Goal: Task Accomplishment & Management: Complete application form

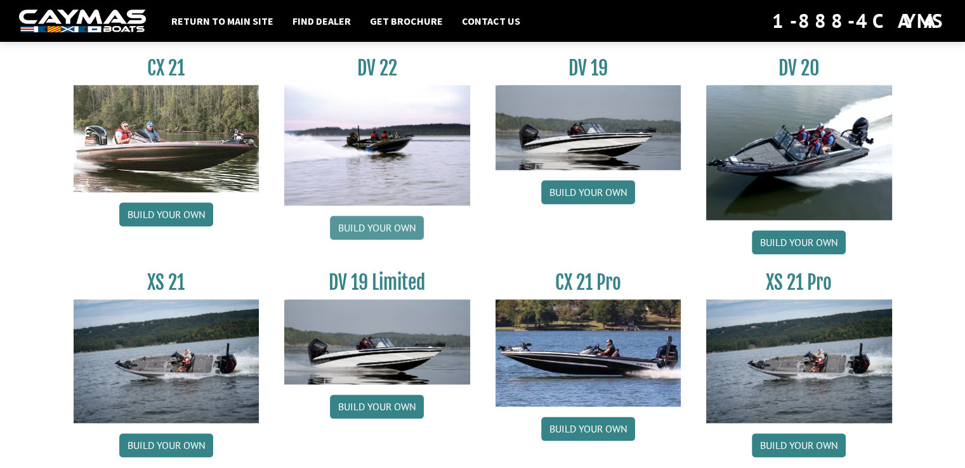
scroll to position [1549, 0]
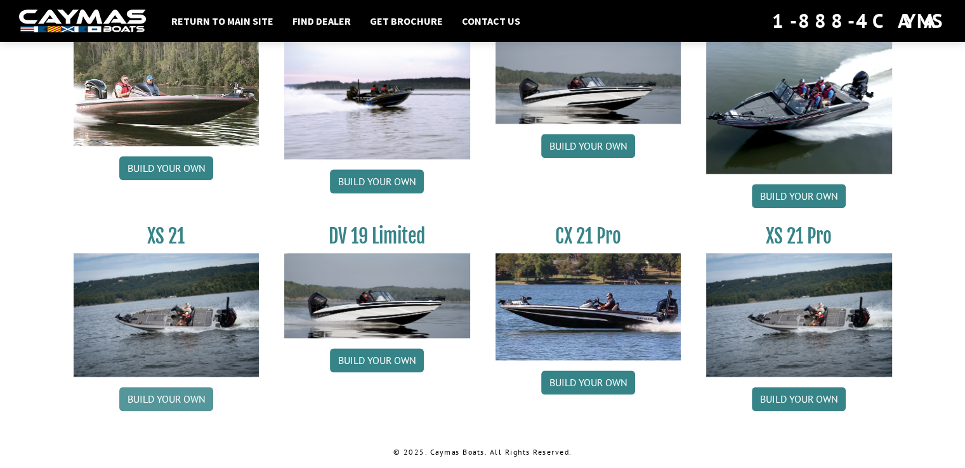
click at [162, 390] on link "Build your own" at bounding box center [166, 399] width 94 height 24
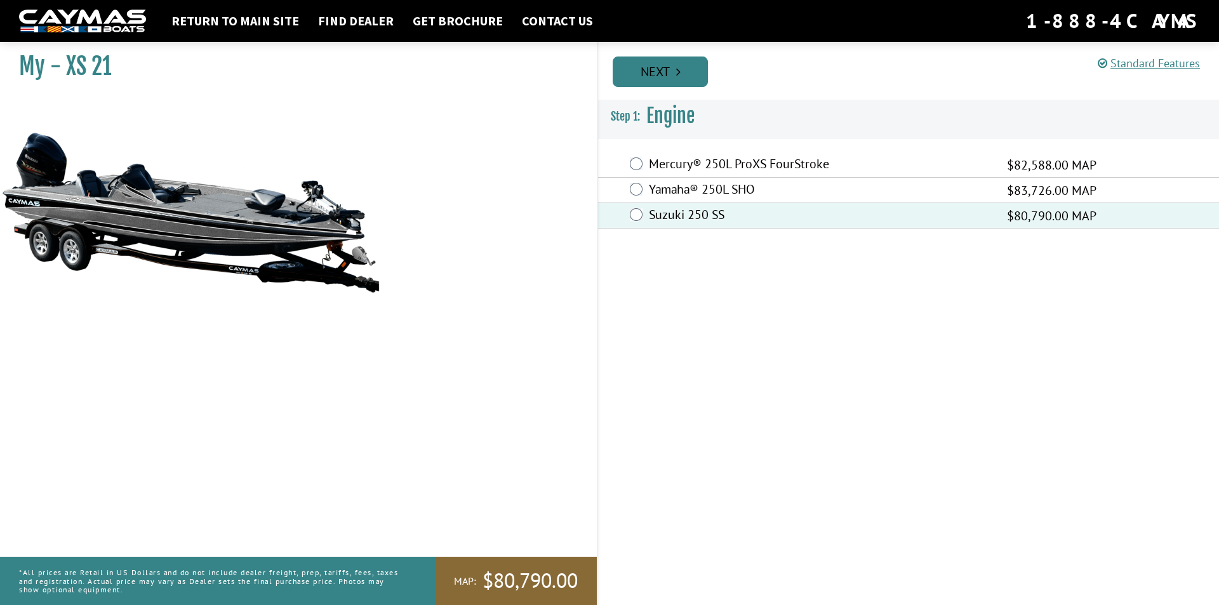
click at [701, 76] on link "Next" at bounding box center [659, 71] width 95 height 30
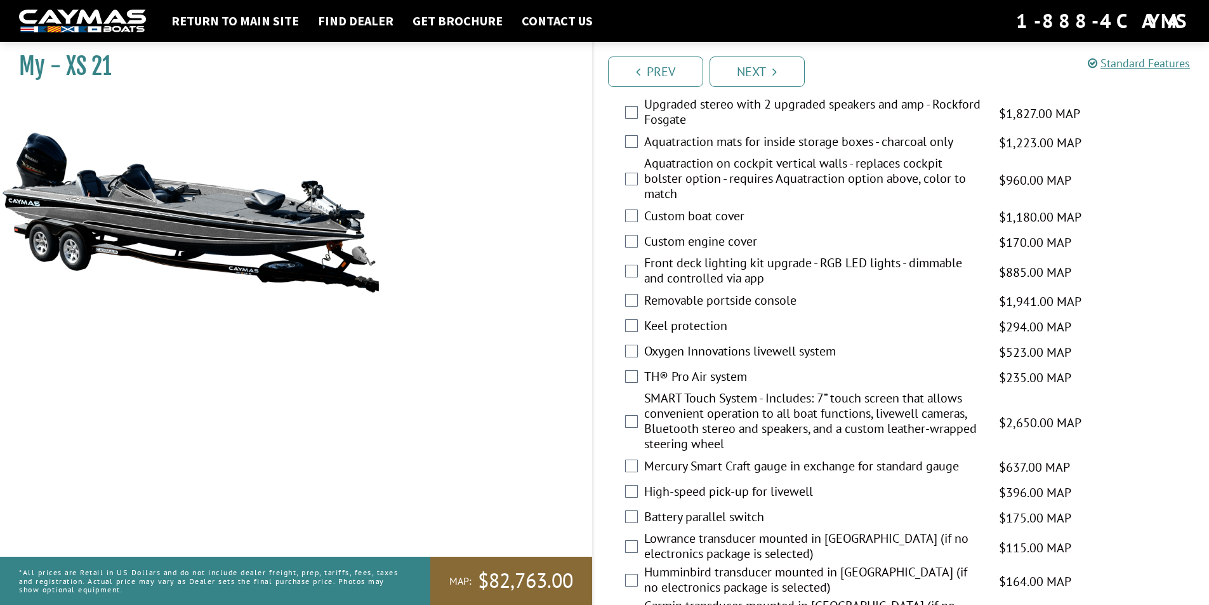
scroll to position [1206, 0]
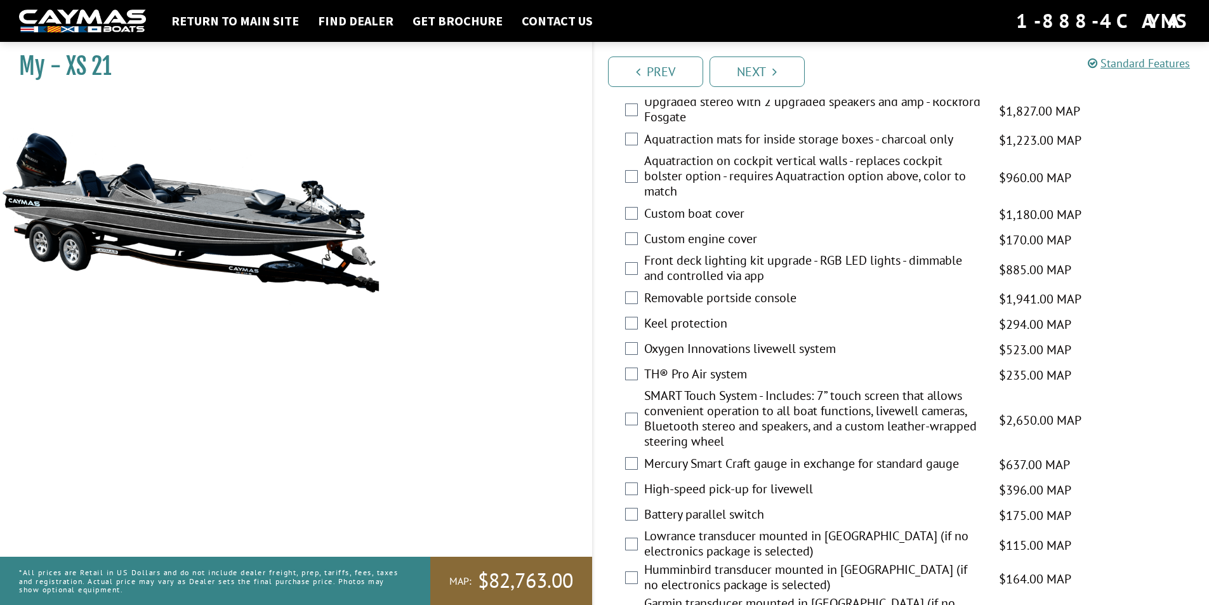
click at [638, 299] on div "Removable portside console $1,941.00 MAP $2,291.00 MSRP" at bounding box center [901, 298] width 616 height 25
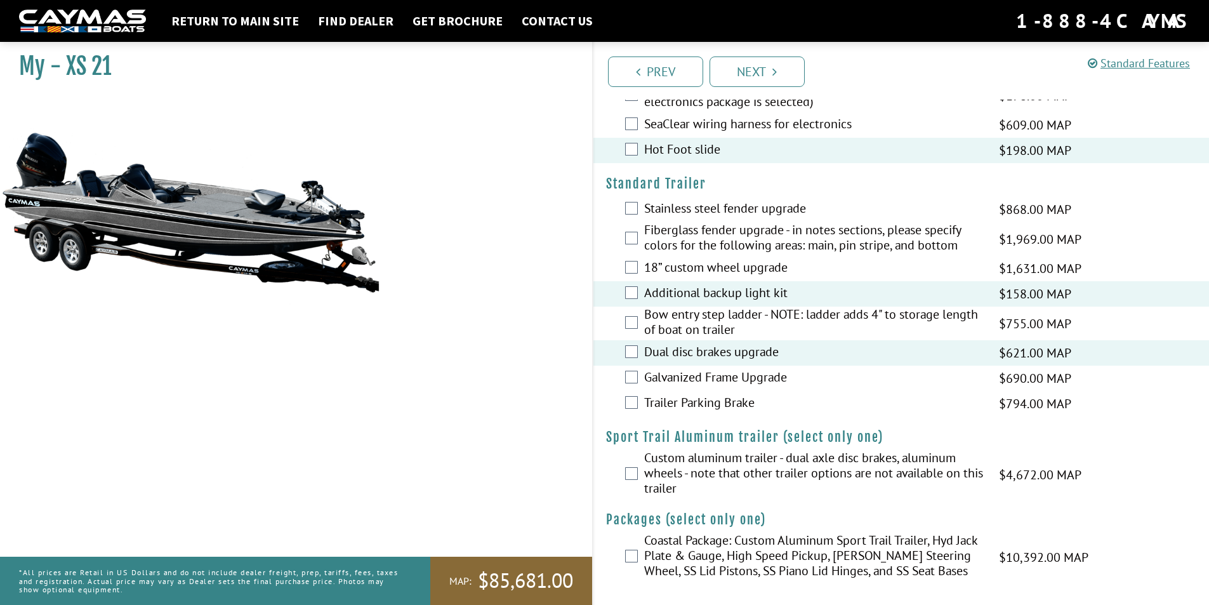
scroll to position [1723, 0]
click at [773, 66] on icon "Pagination" at bounding box center [774, 71] width 4 height 13
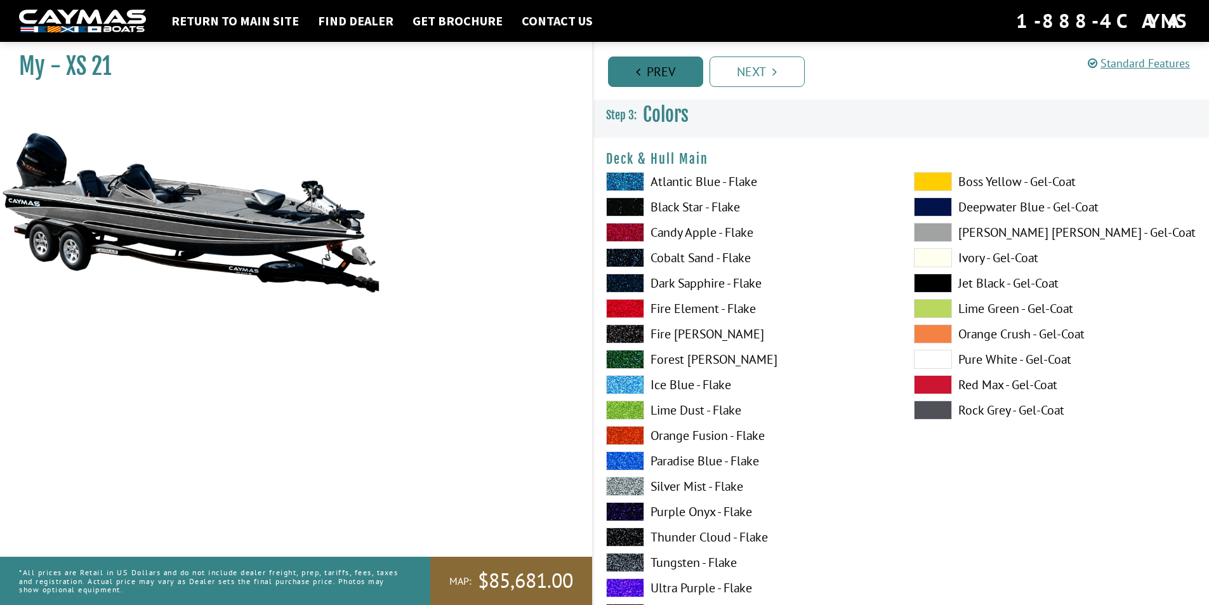
click at [660, 68] on link "Prev" at bounding box center [655, 71] width 95 height 30
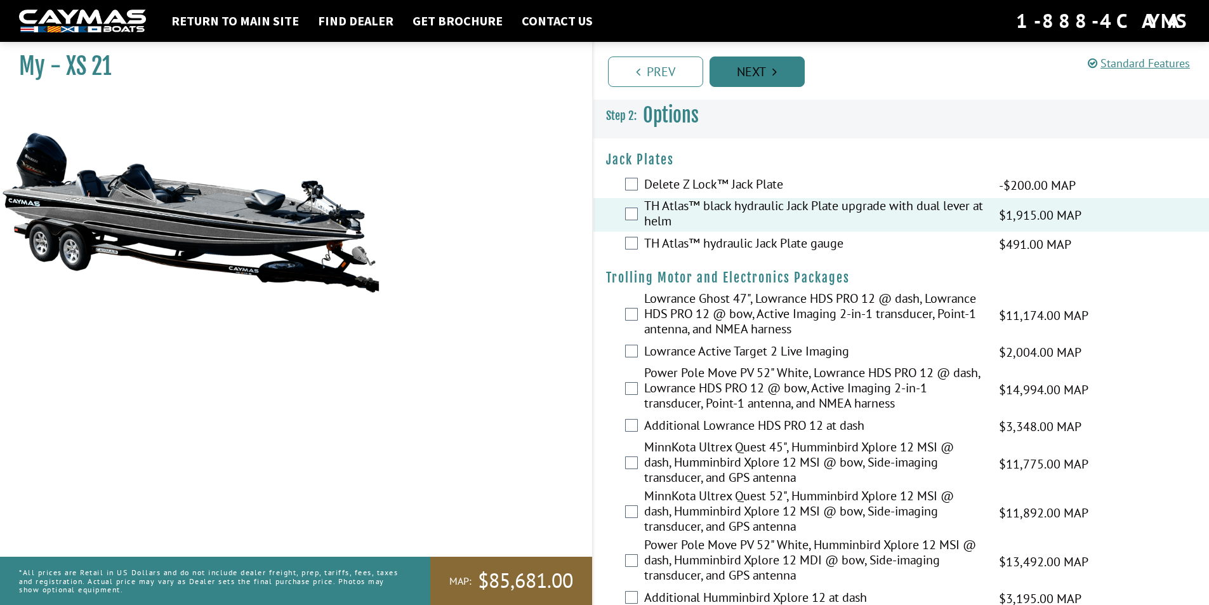
click at [777, 65] on link "Next" at bounding box center [757, 71] width 95 height 30
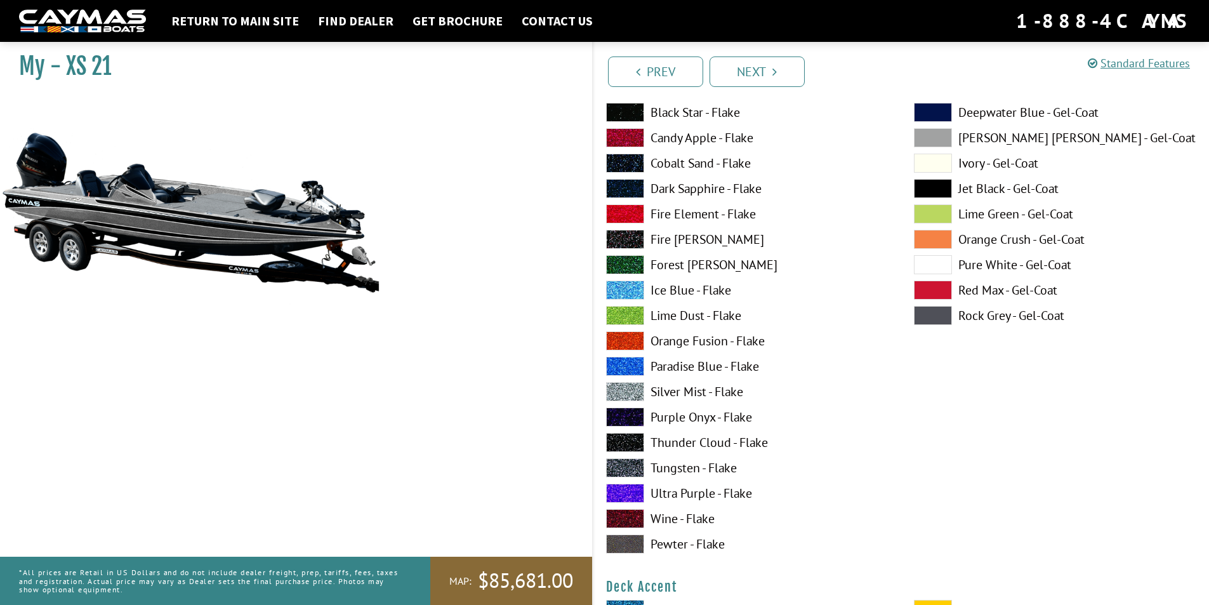
scroll to position [127, 0]
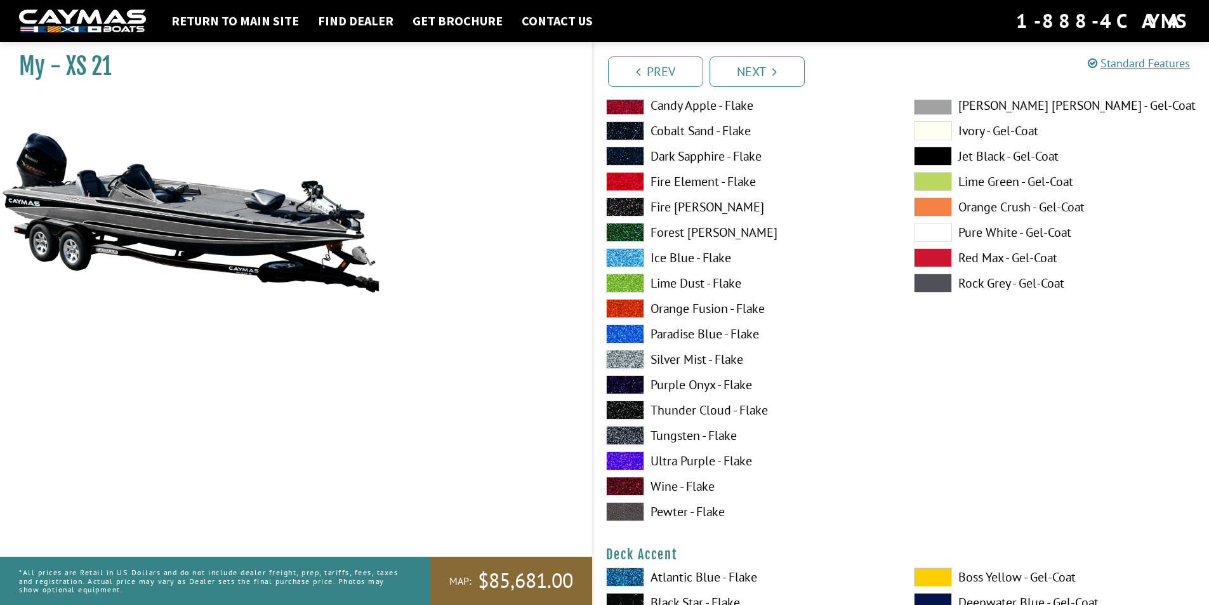
click at [974, 103] on label "[PERSON_NAME] [PERSON_NAME] - Gel-Coat" at bounding box center [1055, 105] width 282 height 19
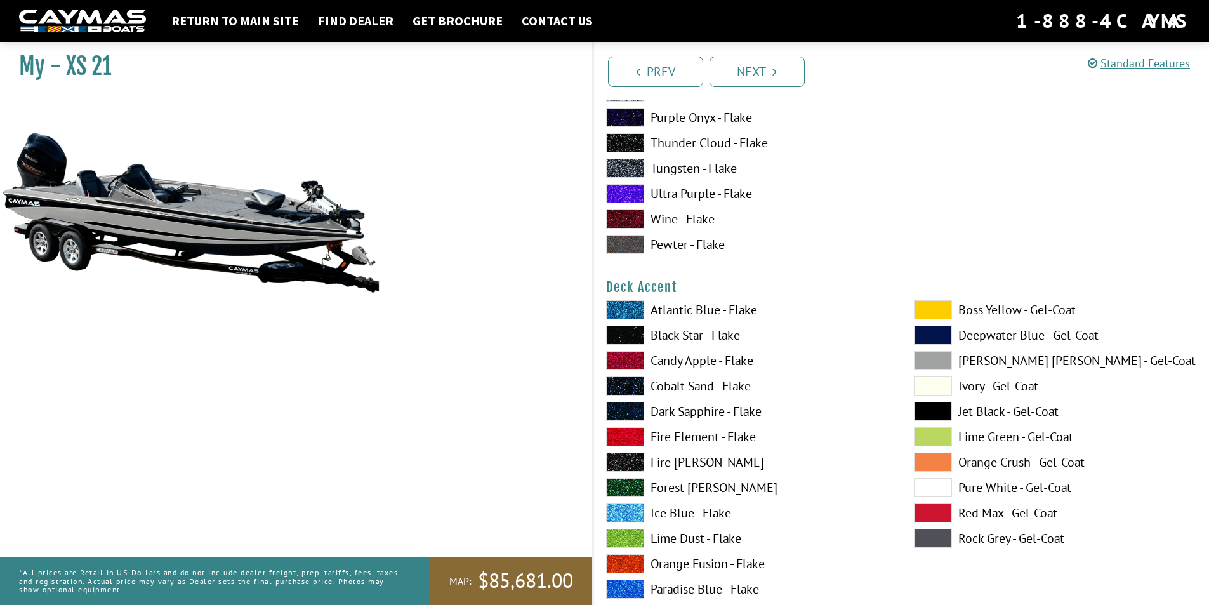
scroll to position [444, 0]
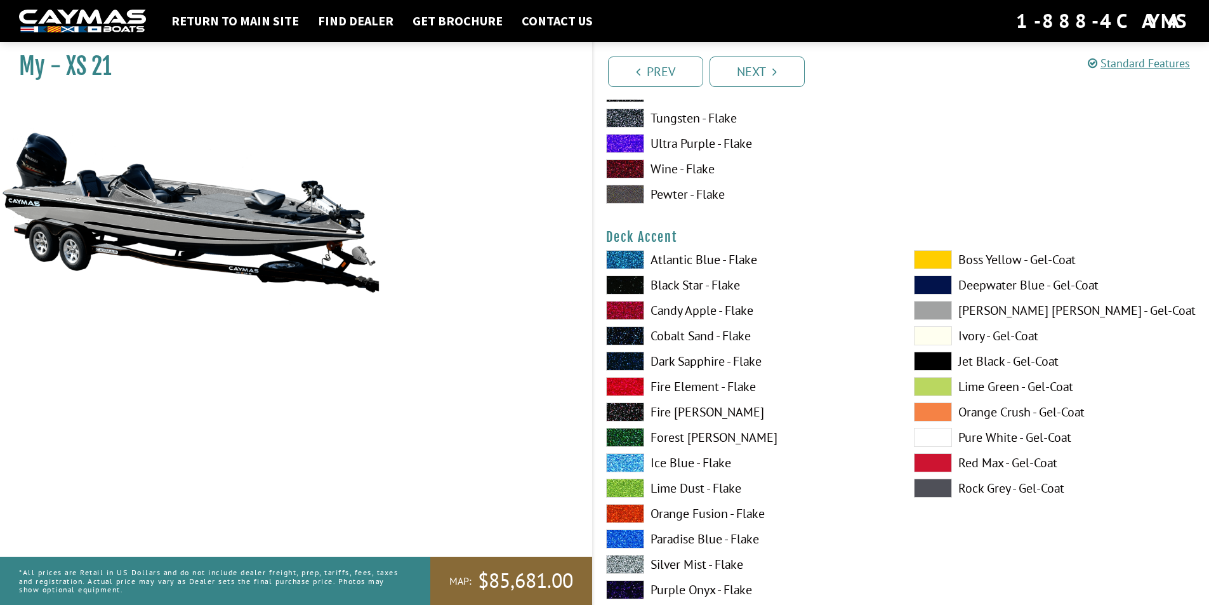
click at [695, 385] on label "Fire Element - Flake" at bounding box center [747, 386] width 282 height 19
click at [921, 310] on span at bounding box center [933, 310] width 38 height 19
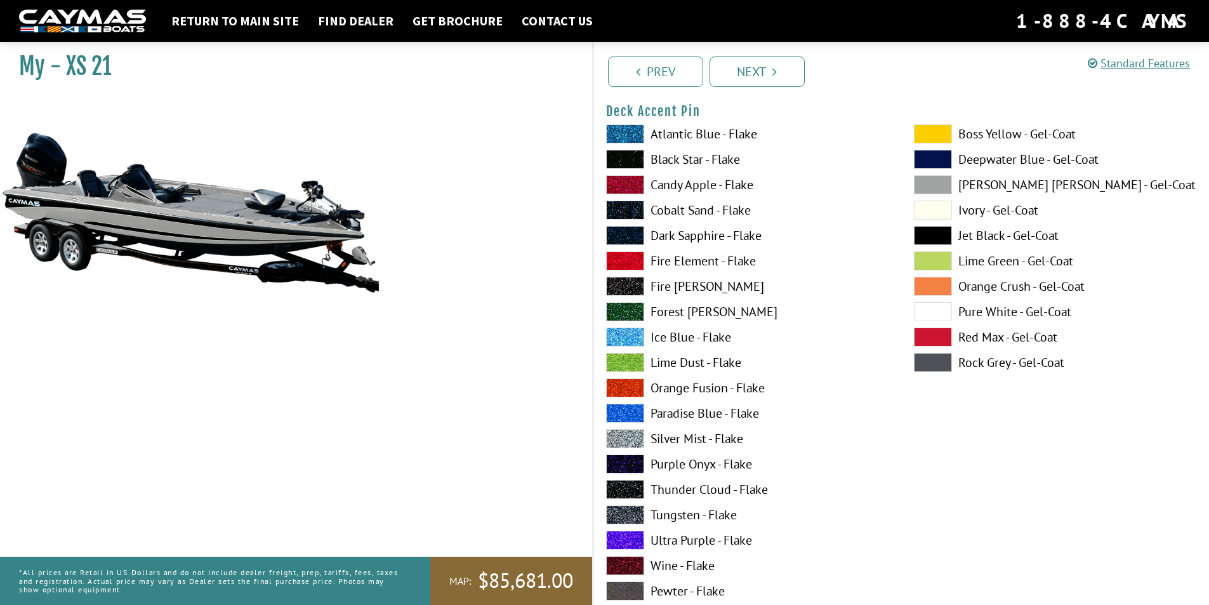
scroll to position [1142, 0]
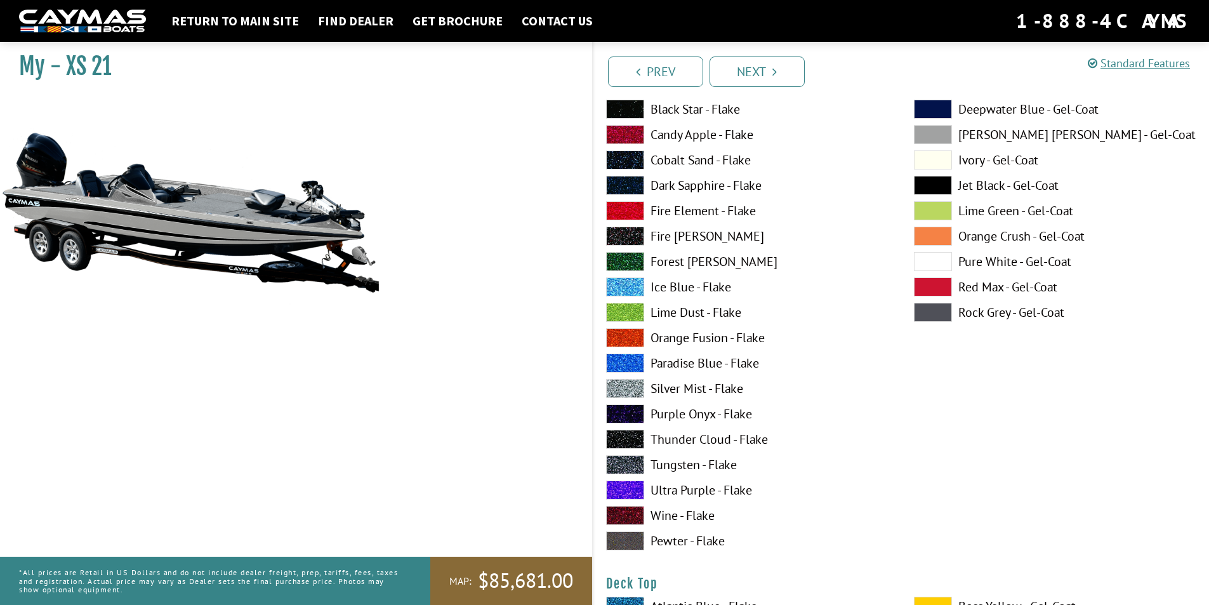
click at [678, 209] on label "Fire Element - Flake" at bounding box center [747, 210] width 282 height 19
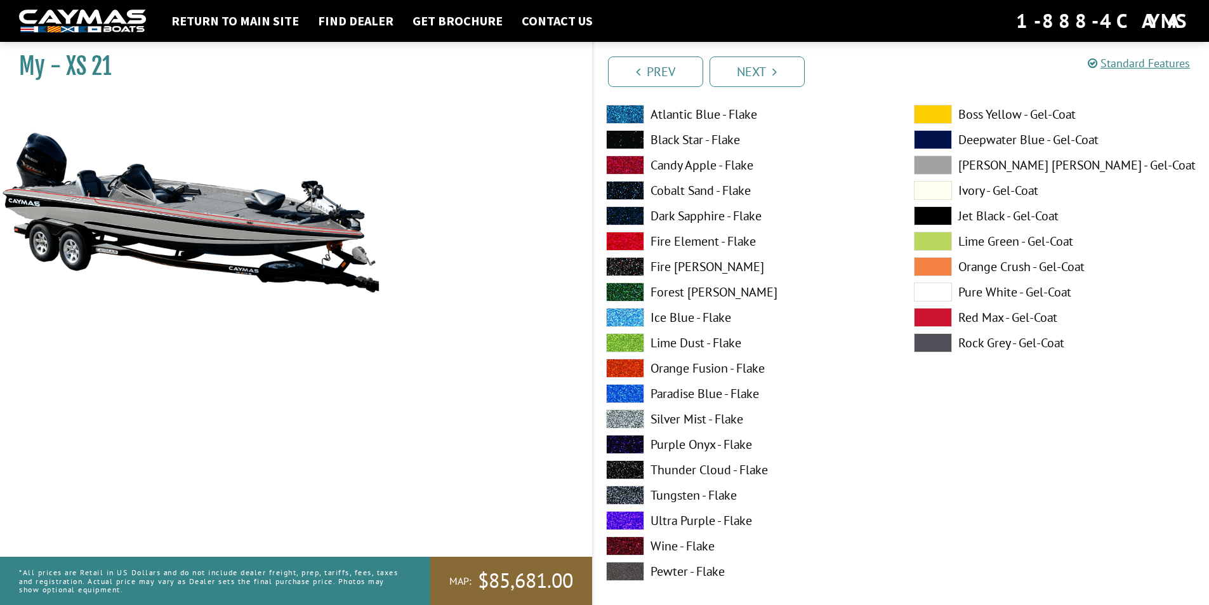
scroll to position [1650, 0]
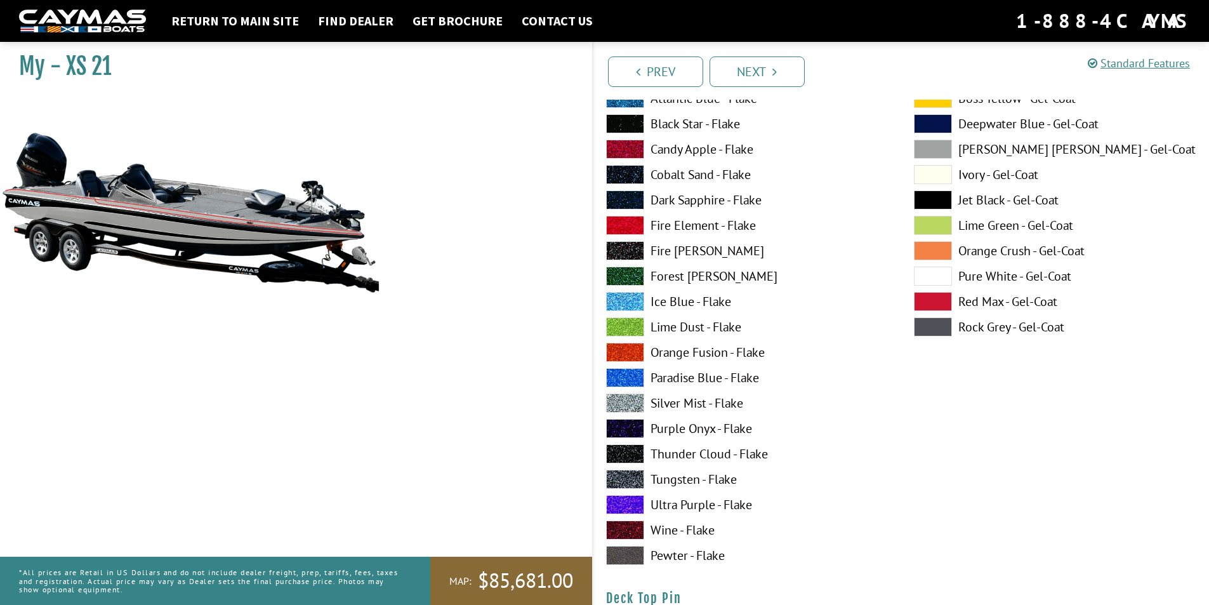
click at [677, 223] on label "Fire Element - Flake" at bounding box center [747, 225] width 282 height 19
click at [935, 154] on span at bounding box center [933, 149] width 38 height 19
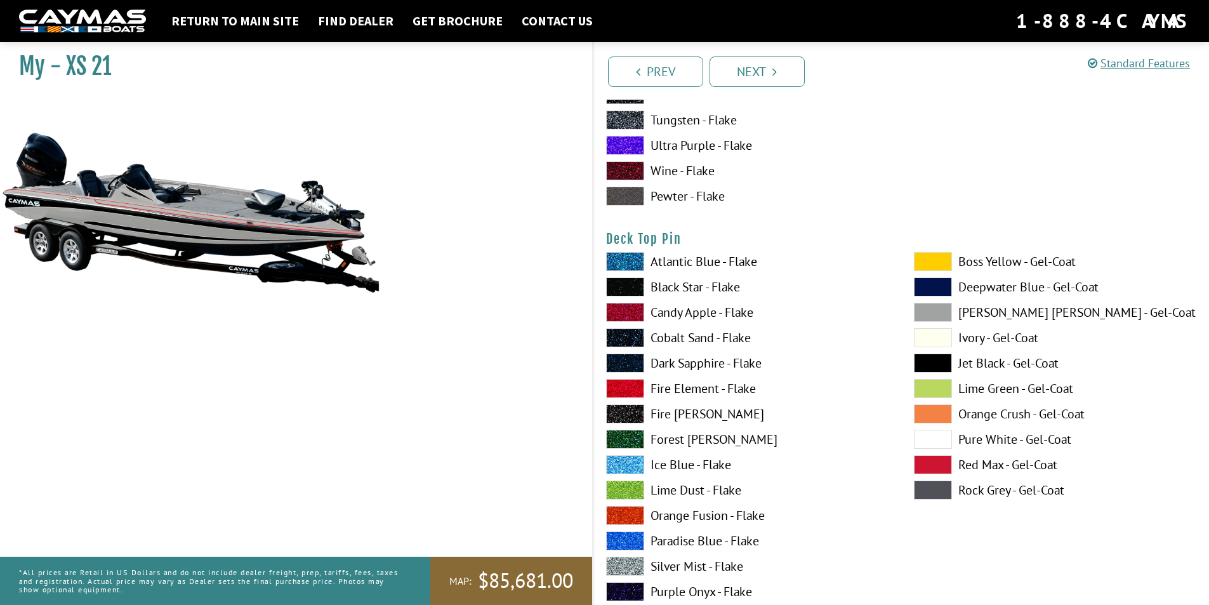
scroll to position [2094, 0]
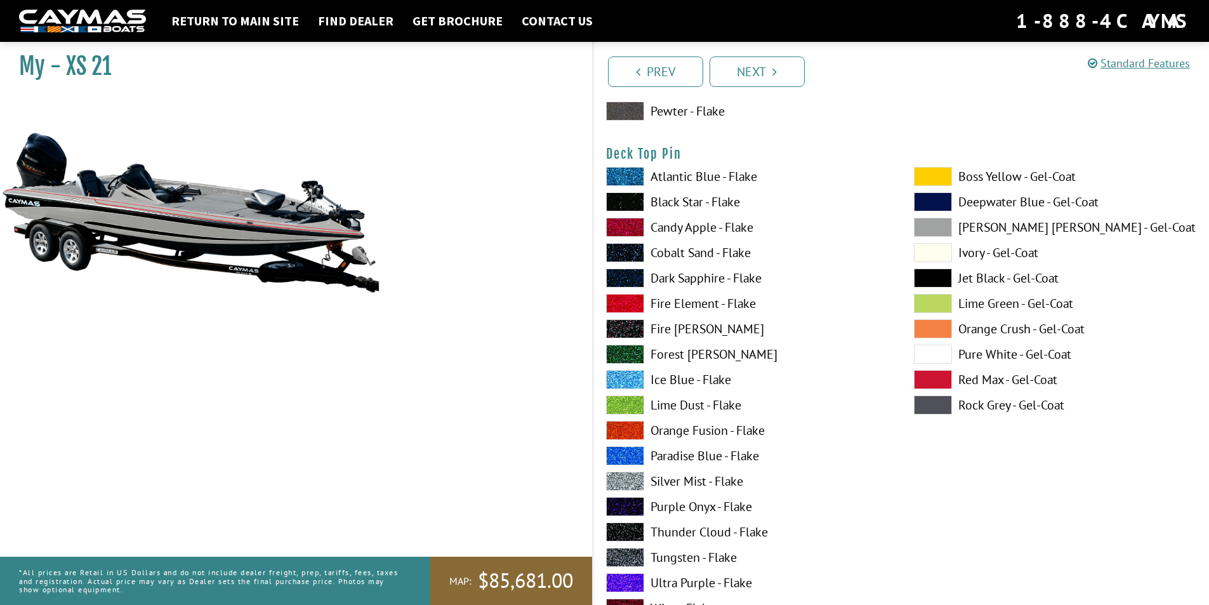
click at [683, 292] on div "Atlantic Blue - Flake Black Star - Flake Candy Apple - Flake Cobalt Sand - Flak…" at bounding box center [747, 408] width 308 height 482
click at [683, 305] on label "Fire Element - Flake" at bounding box center [747, 303] width 282 height 19
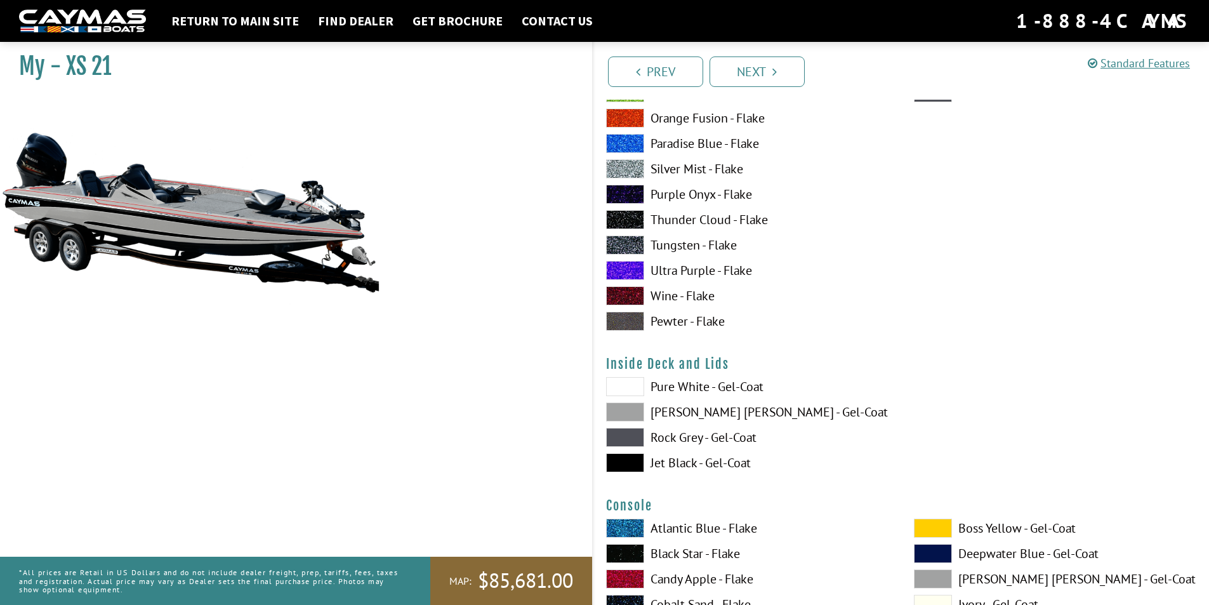
scroll to position [2412, 0]
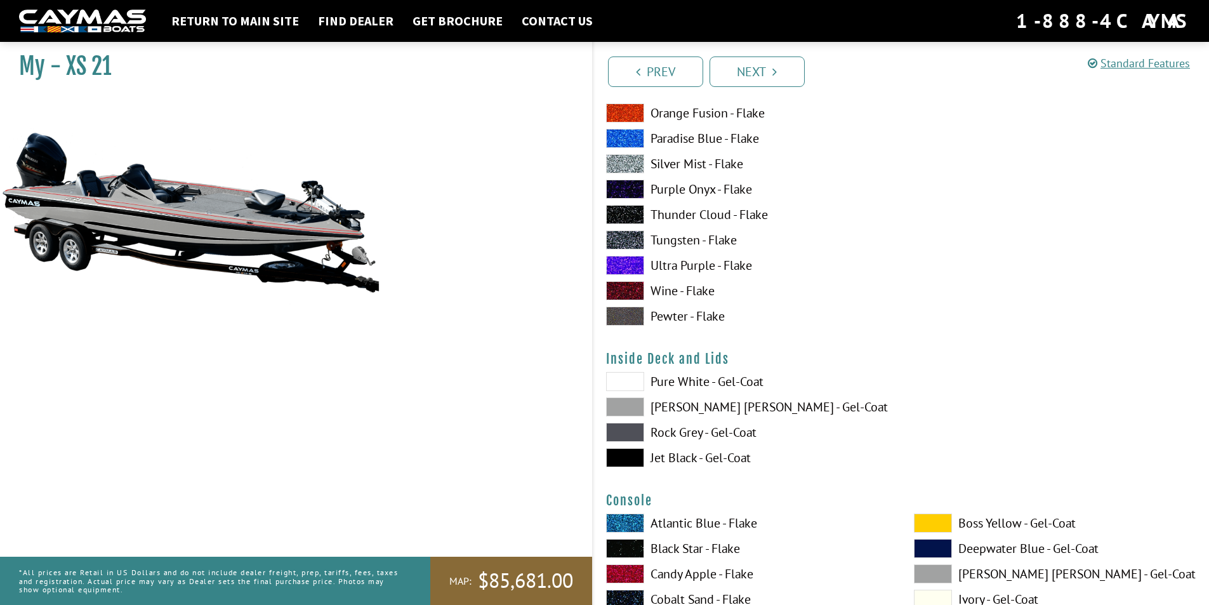
click at [681, 407] on label "[PERSON_NAME] [PERSON_NAME] - Gel-Coat" at bounding box center [747, 406] width 282 height 19
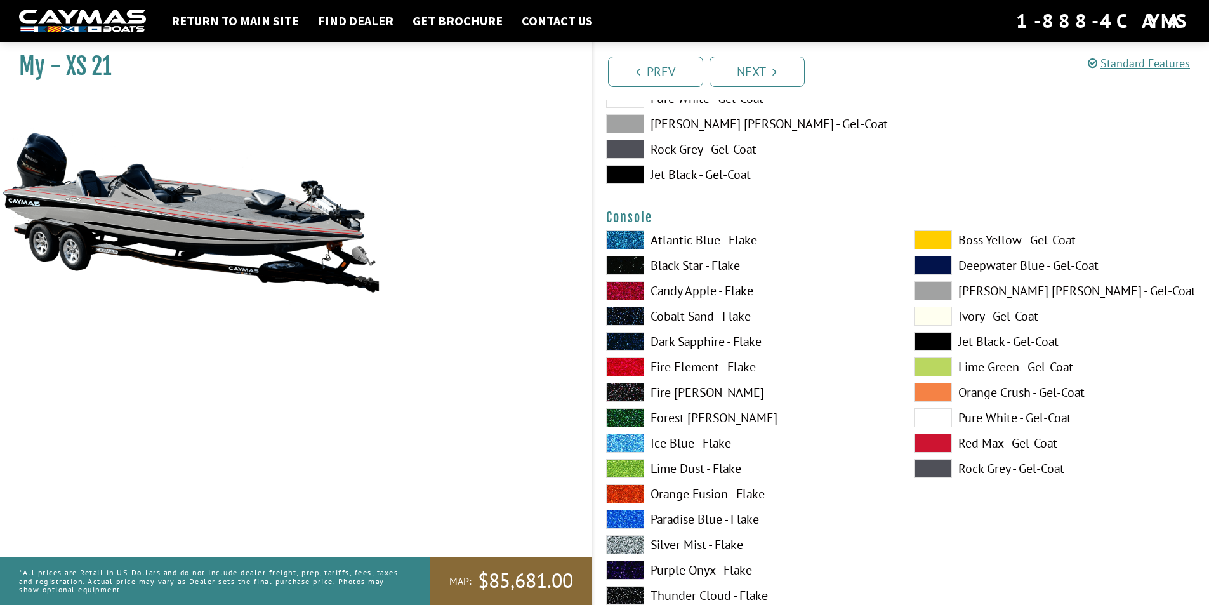
scroll to position [2729, 0]
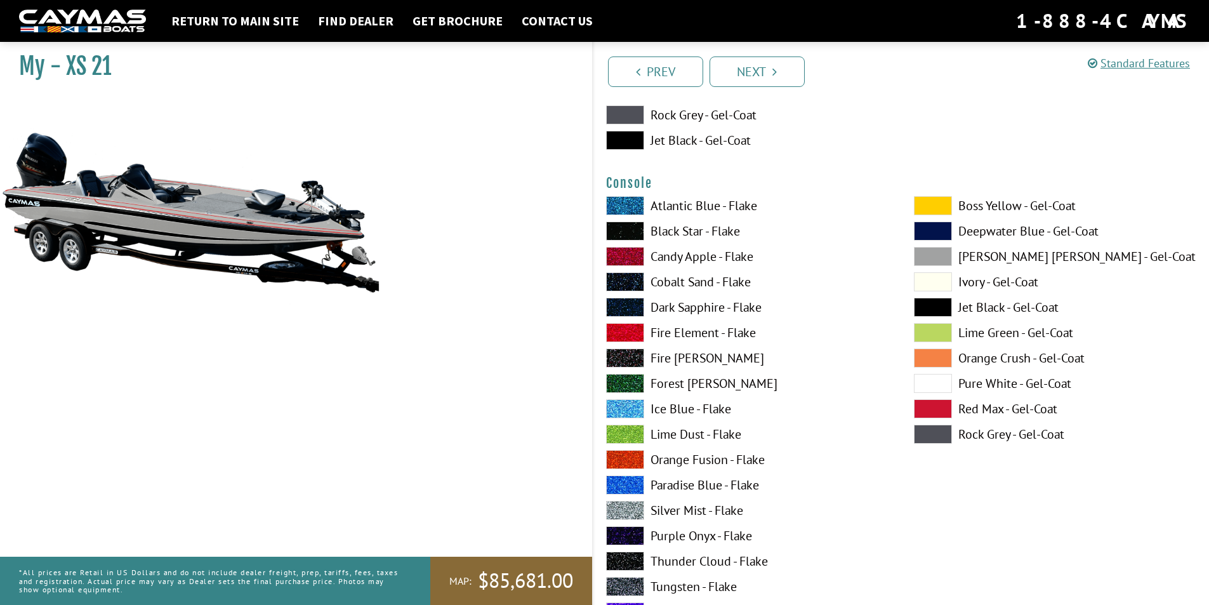
click at [934, 251] on span at bounding box center [933, 256] width 38 height 19
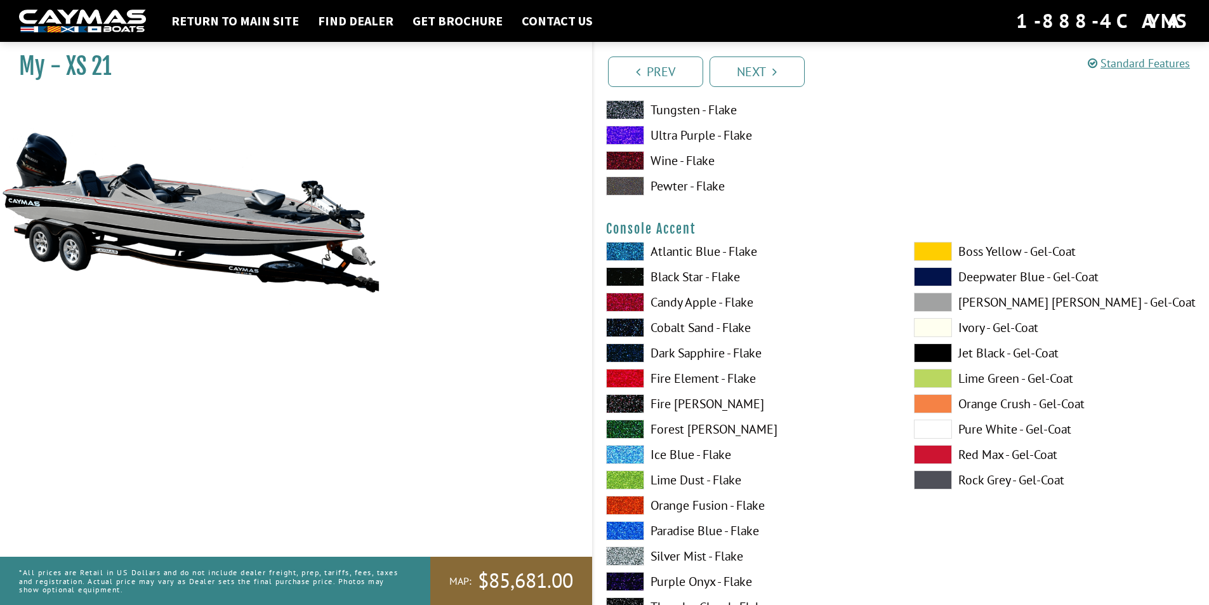
scroll to position [3237, 0]
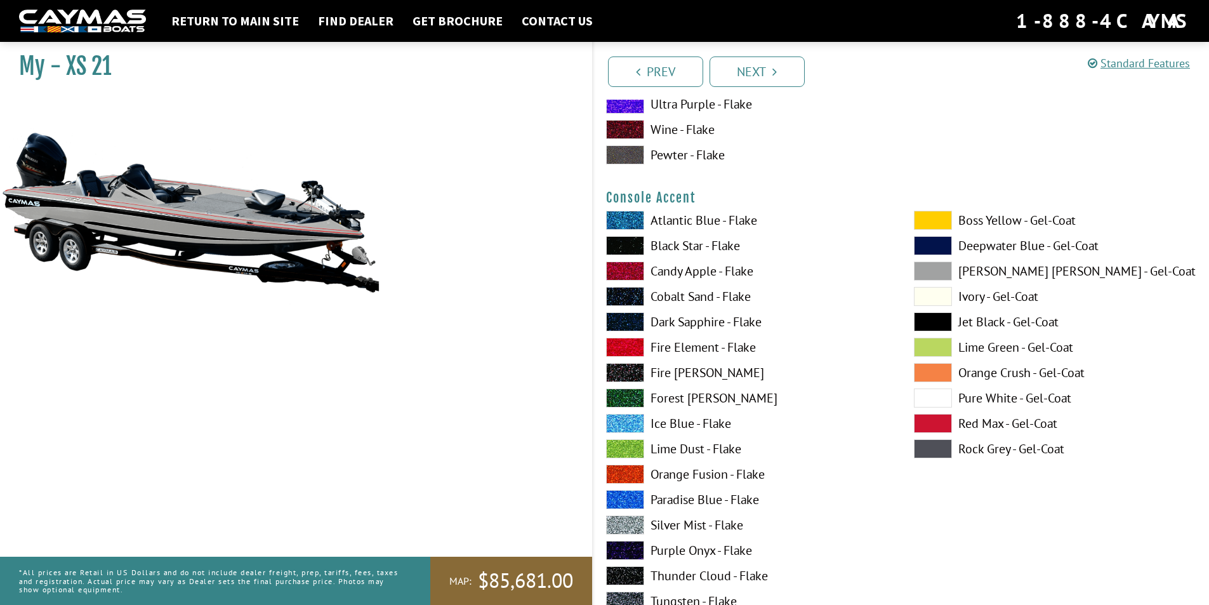
click at [685, 347] on label "Fire Element - Flake" at bounding box center [747, 347] width 282 height 19
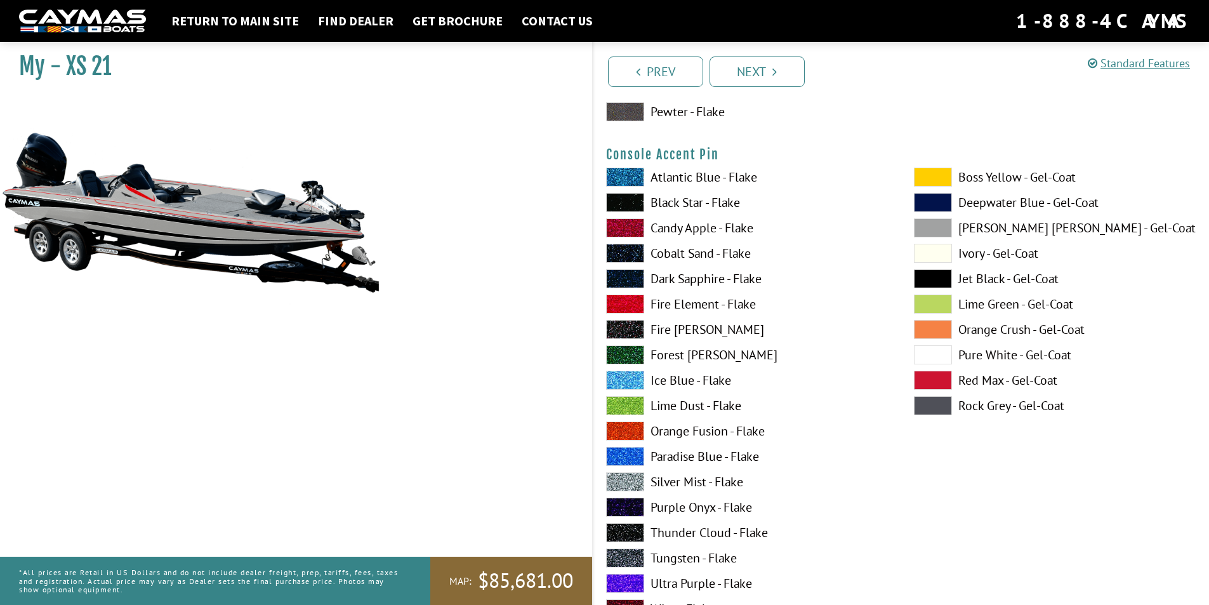
scroll to position [3808, 0]
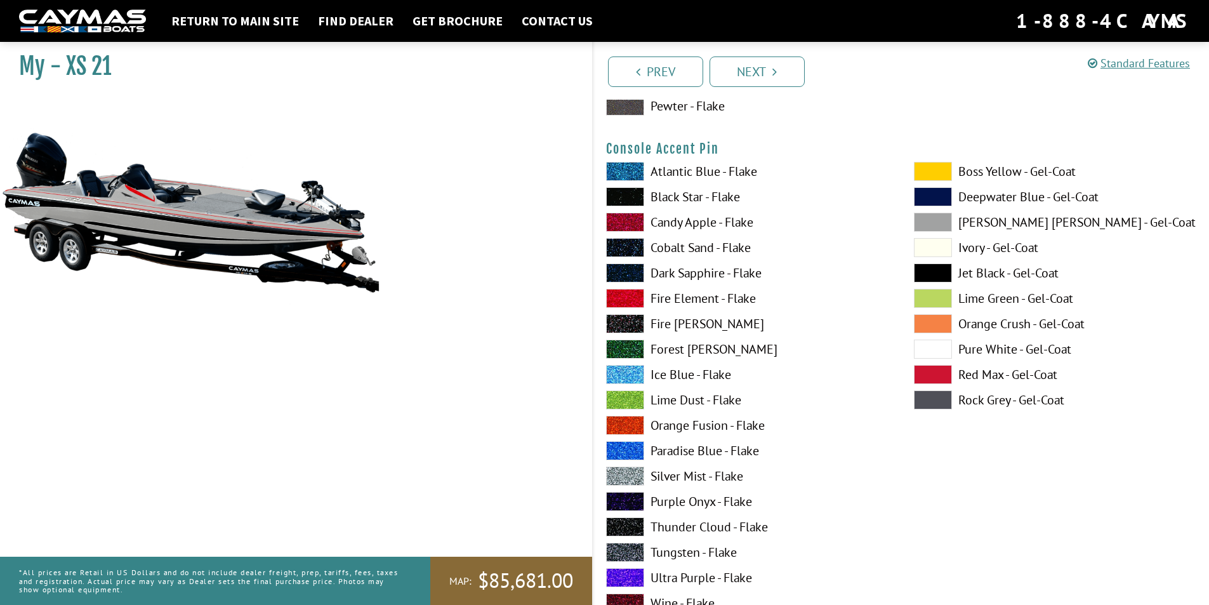
click at [675, 298] on label "Fire Element - Flake" at bounding box center [747, 298] width 282 height 19
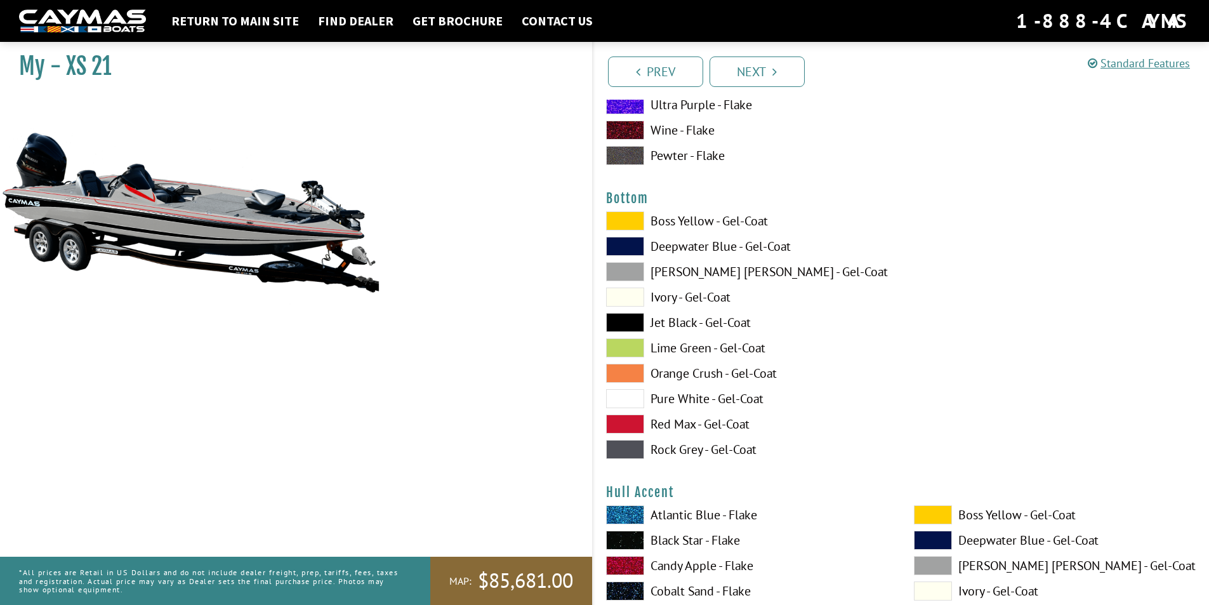
scroll to position [4316, 0]
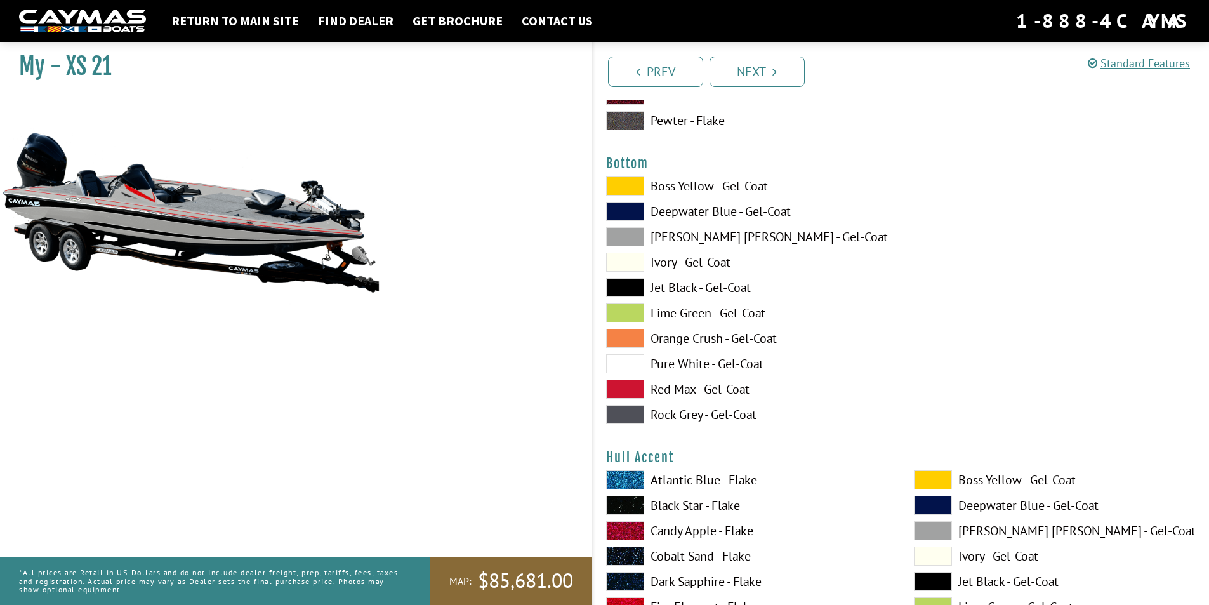
click at [672, 288] on label "Jet Black - Gel-Coat" at bounding box center [747, 287] width 282 height 19
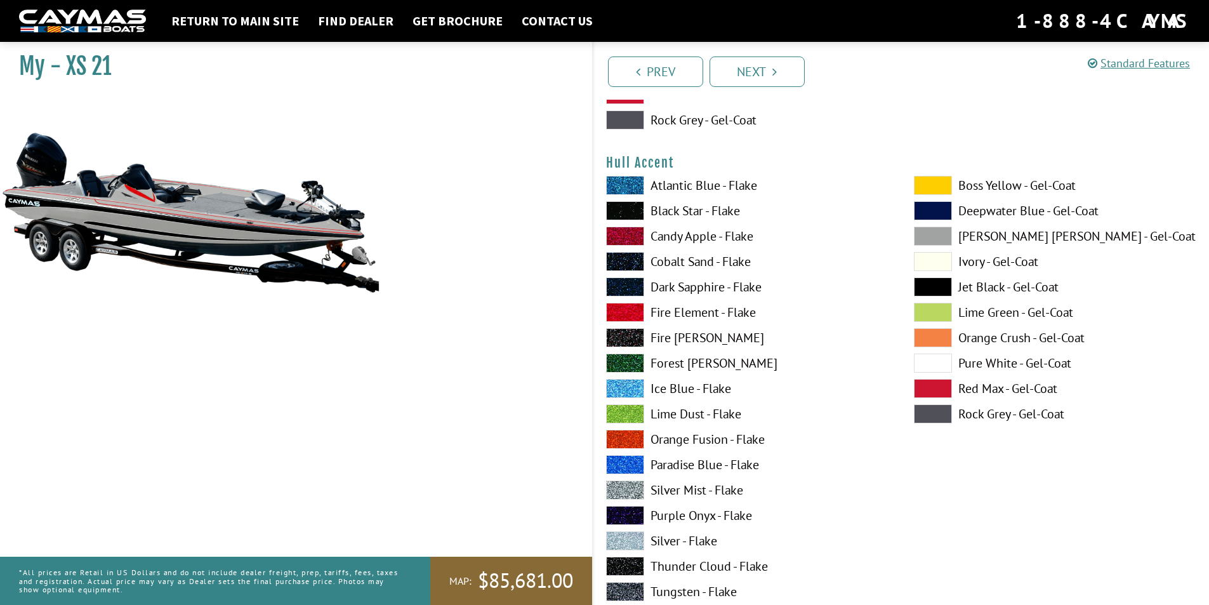
scroll to position [4633, 0]
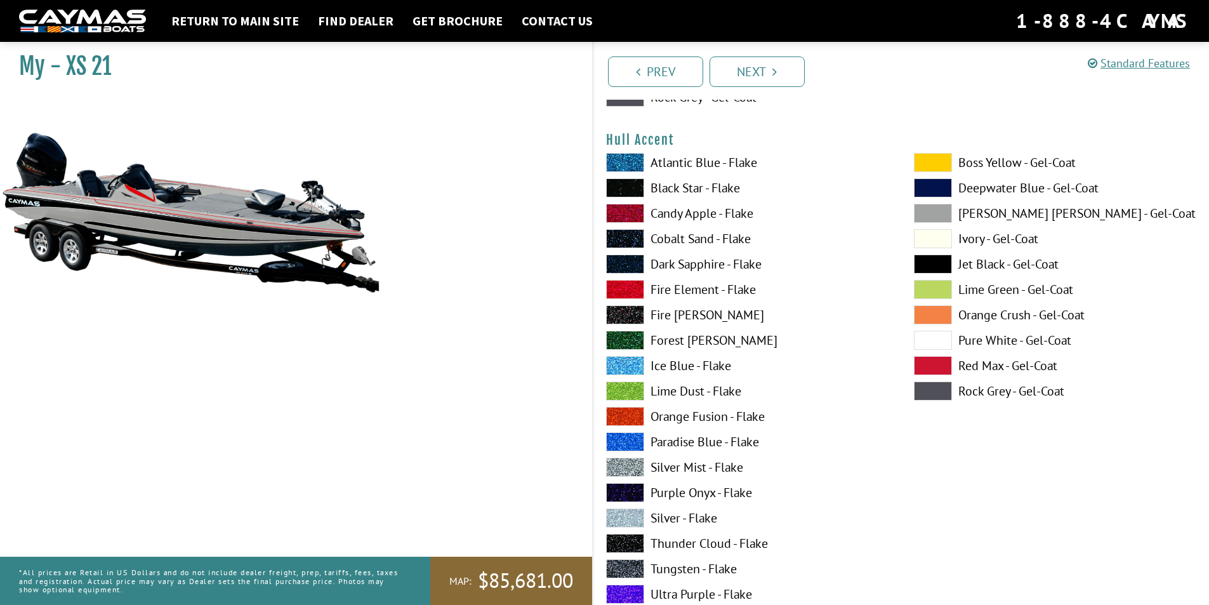
click at [685, 277] on div "Atlantic Blue - Flake Black Star - Flake Candy Apple - Flake Cobalt Sand - Flak…" at bounding box center [747, 407] width 308 height 508
click at [685, 289] on label "Fire Element - Flake" at bounding box center [747, 289] width 282 height 19
click at [974, 208] on label "[PERSON_NAME] [PERSON_NAME] - Gel-Coat" at bounding box center [1055, 213] width 282 height 19
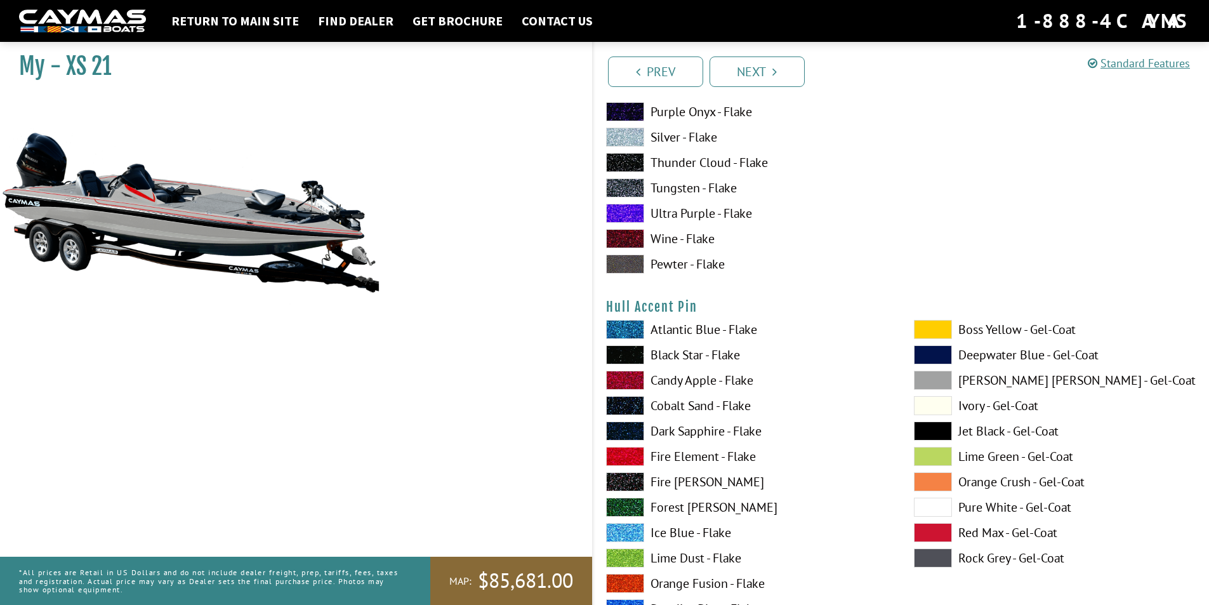
scroll to position [5077, 0]
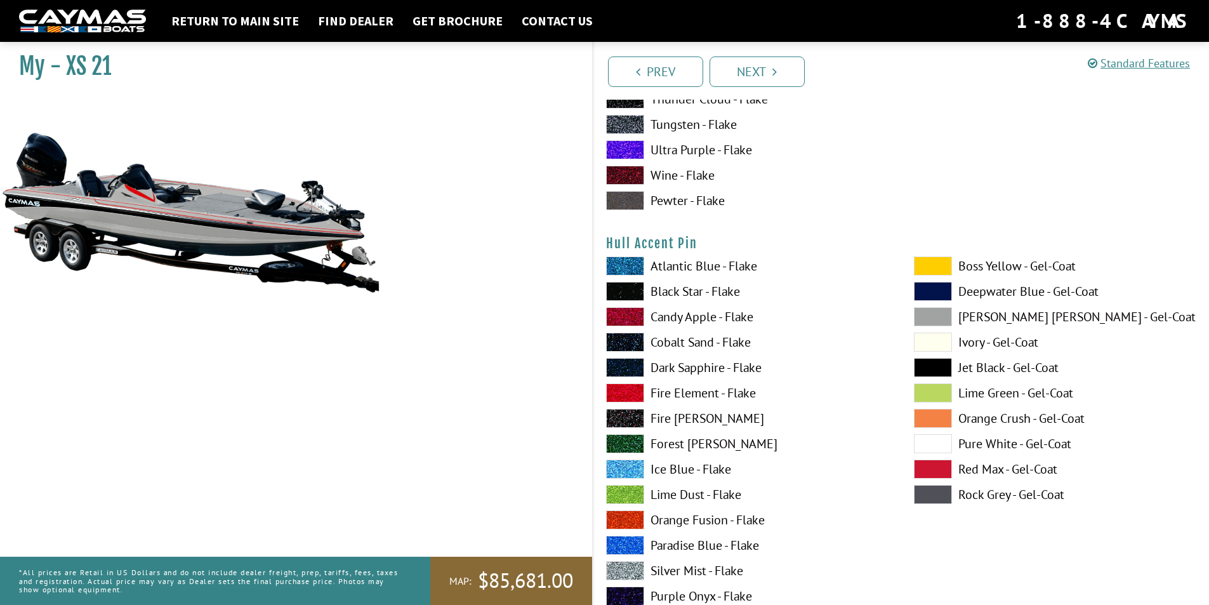
click at [698, 392] on label "Fire Element - Flake" at bounding box center [747, 392] width 282 height 19
click at [957, 317] on label "[PERSON_NAME] [PERSON_NAME] - Gel-Coat" at bounding box center [1055, 316] width 282 height 19
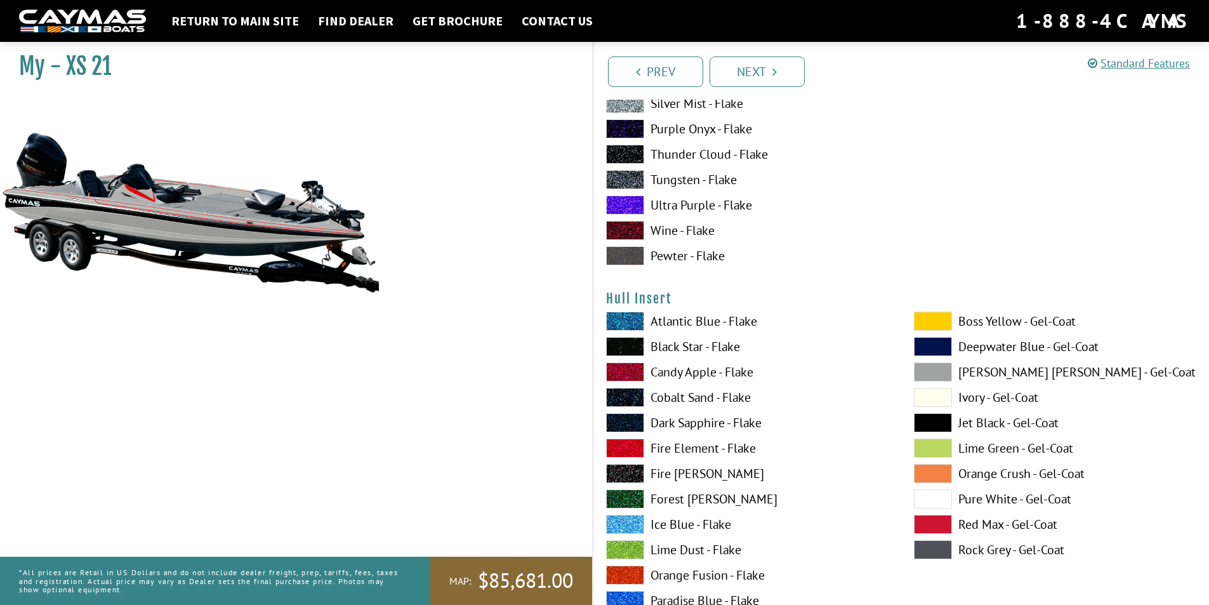
scroll to position [5585, 0]
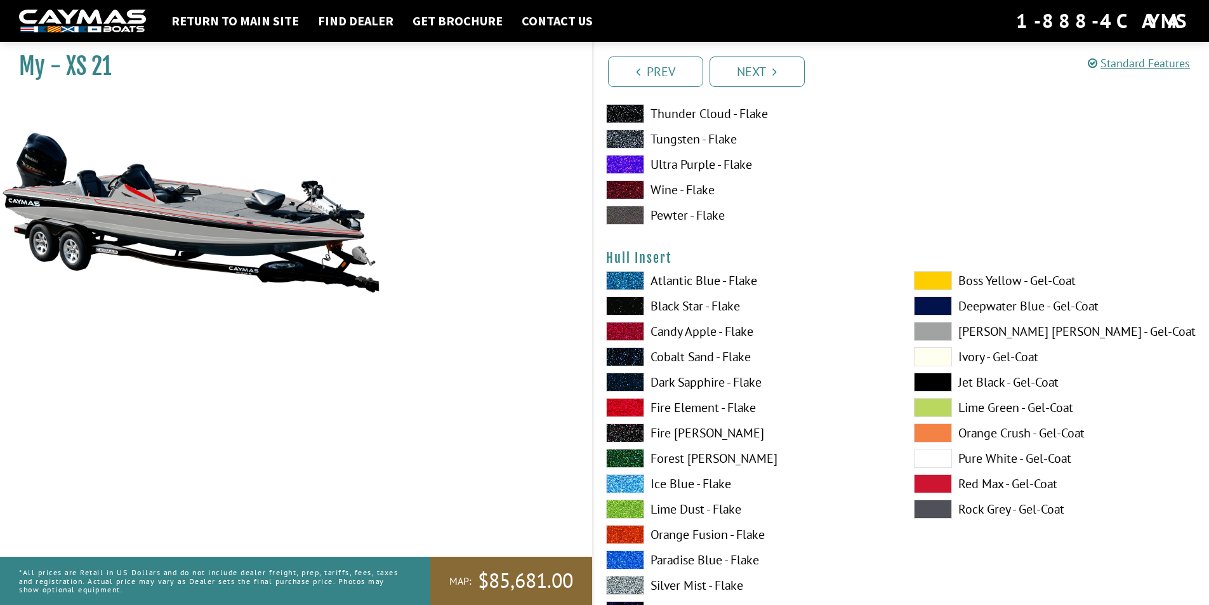
click at [716, 401] on label "Fire Element - Flake" at bounding box center [747, 407] width 282 height 19
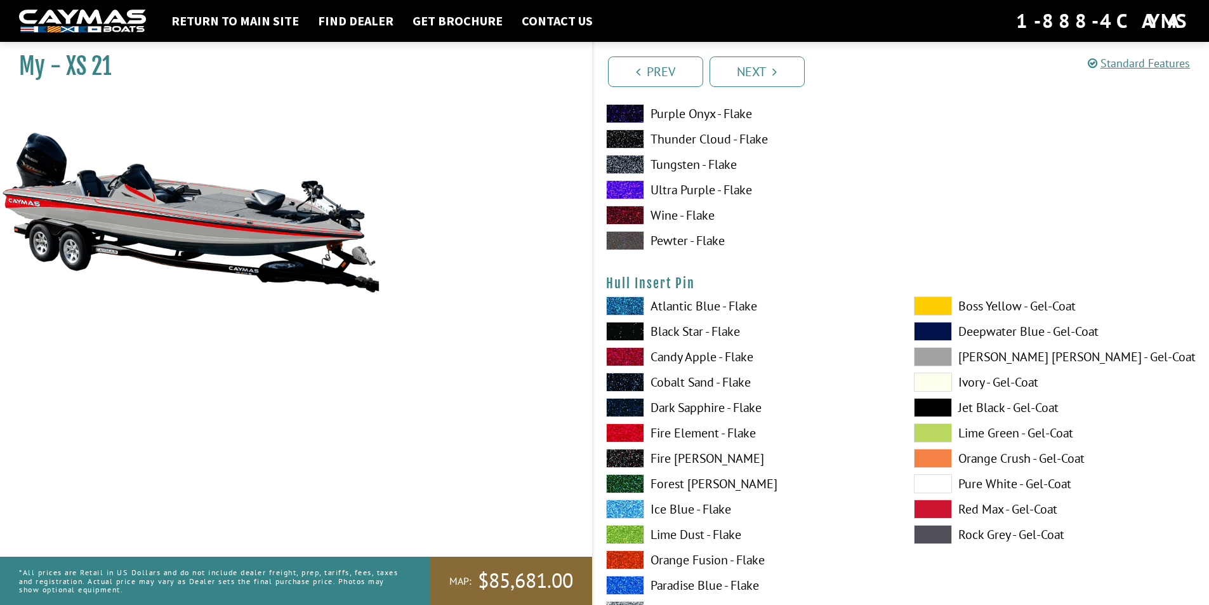
scroll to position [6093, 0]
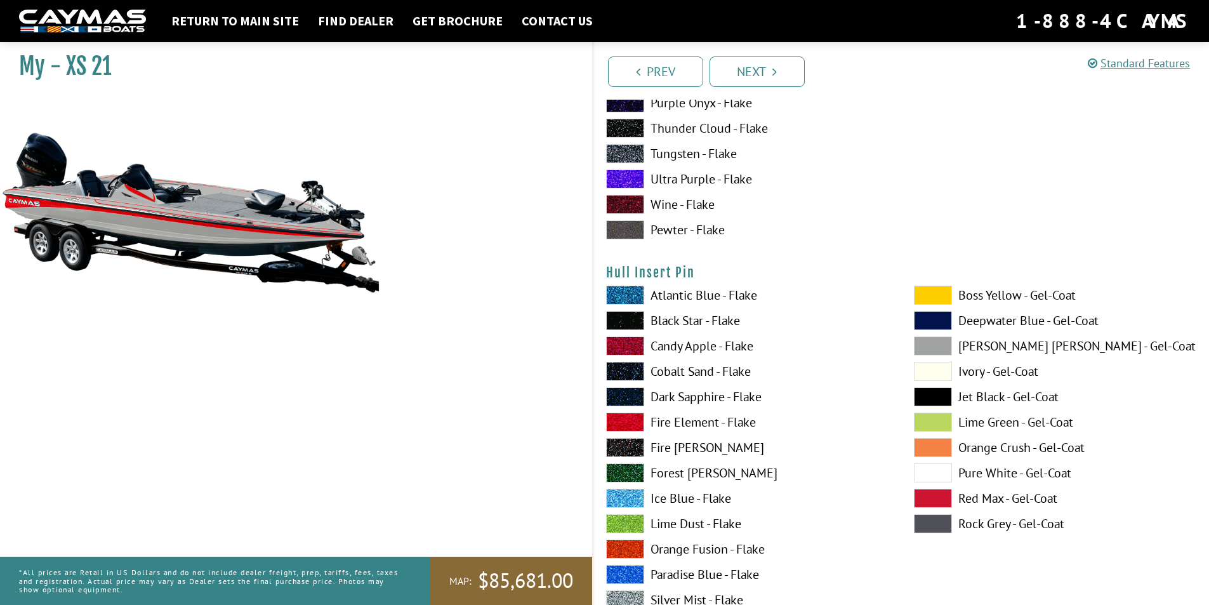
click at [693, 423] on label "Fire Element - Flake" at bounding box center [747, 422] width 282 height 19
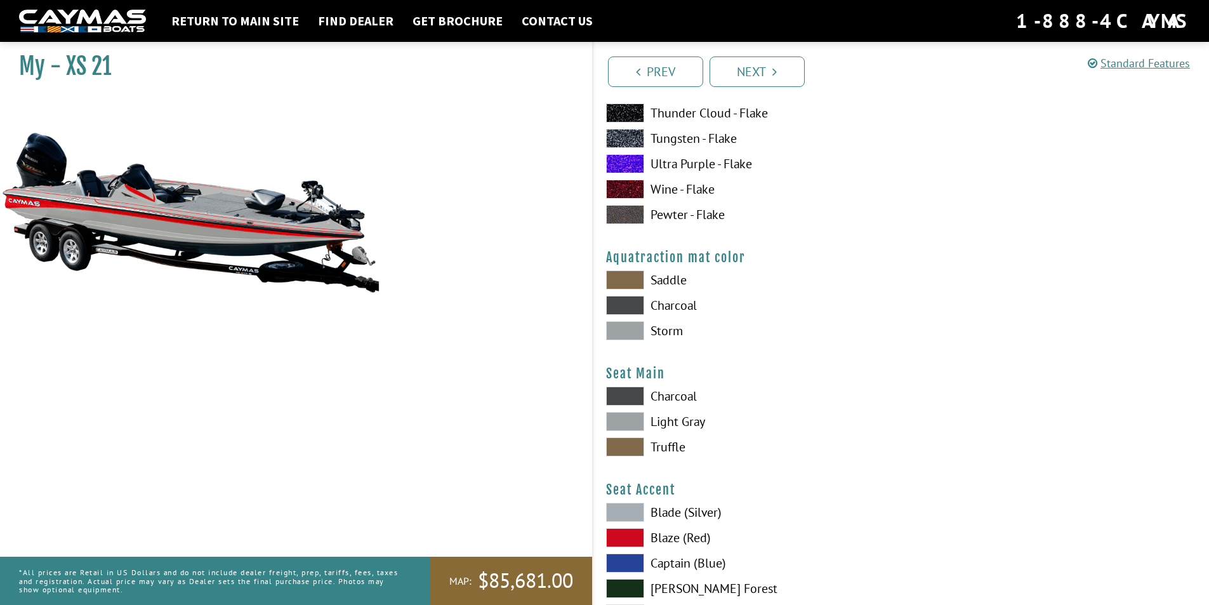
scroll to position [6664, 0]
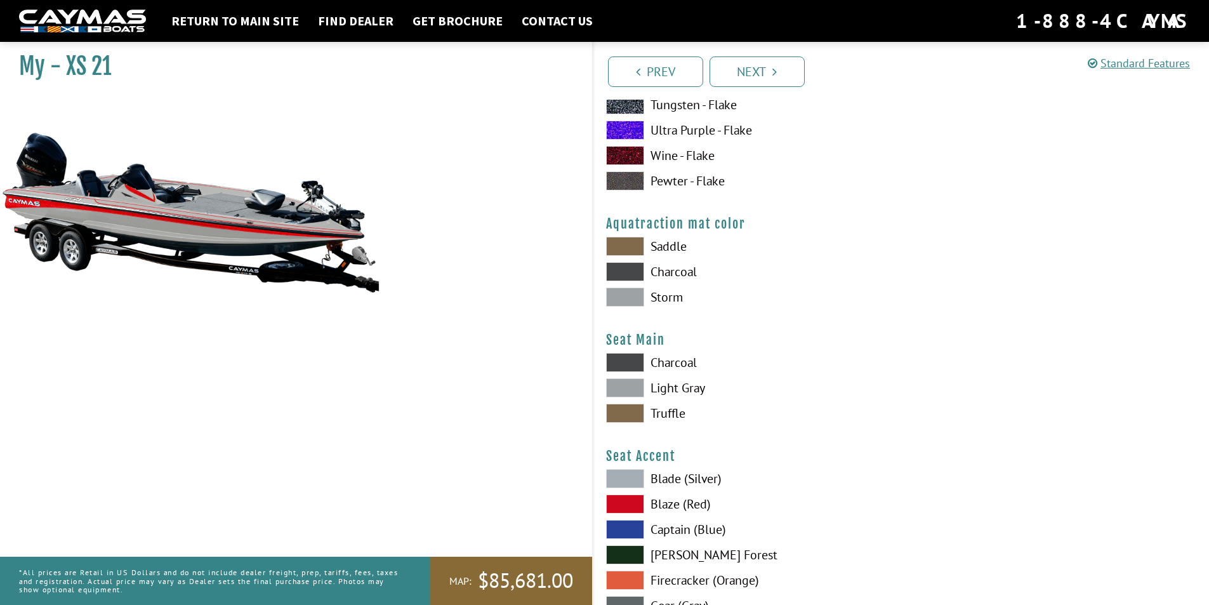
click at [674, 251] on label "Saddle" at bounding box center [747, 246] width 282 height 19
click at [673, 298] on label "Storm" at bounding box center [747, 297] width 282 height 19
click at [680, 384] on label "Light Gray" at bounding box center [747, 387] width 282 height 19
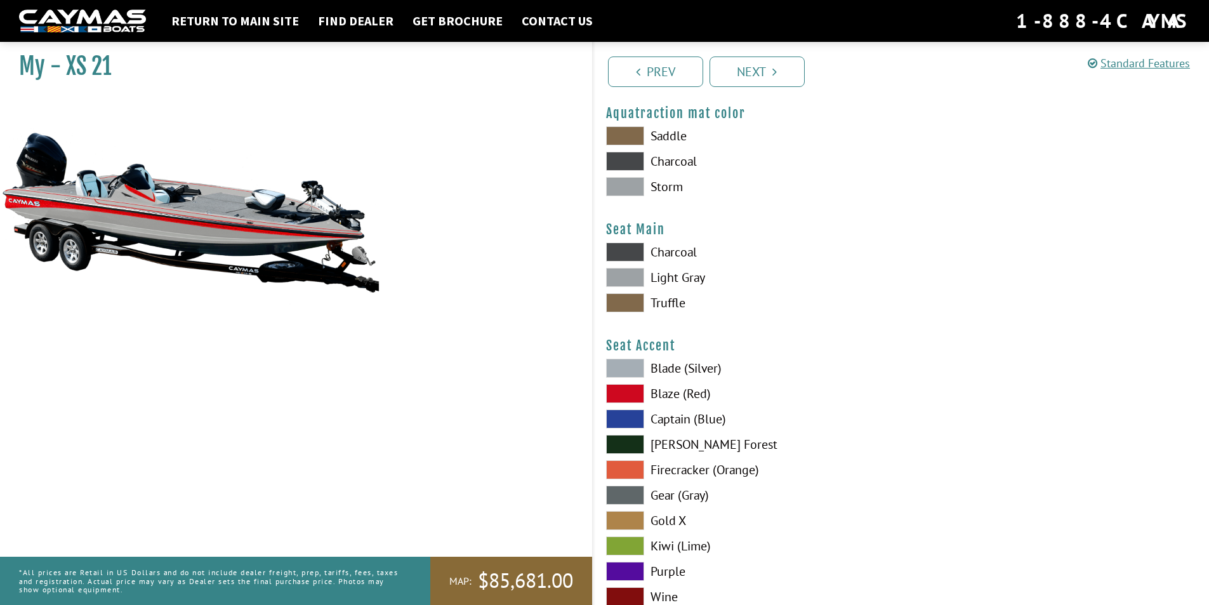
scroll to position [6791, 0]
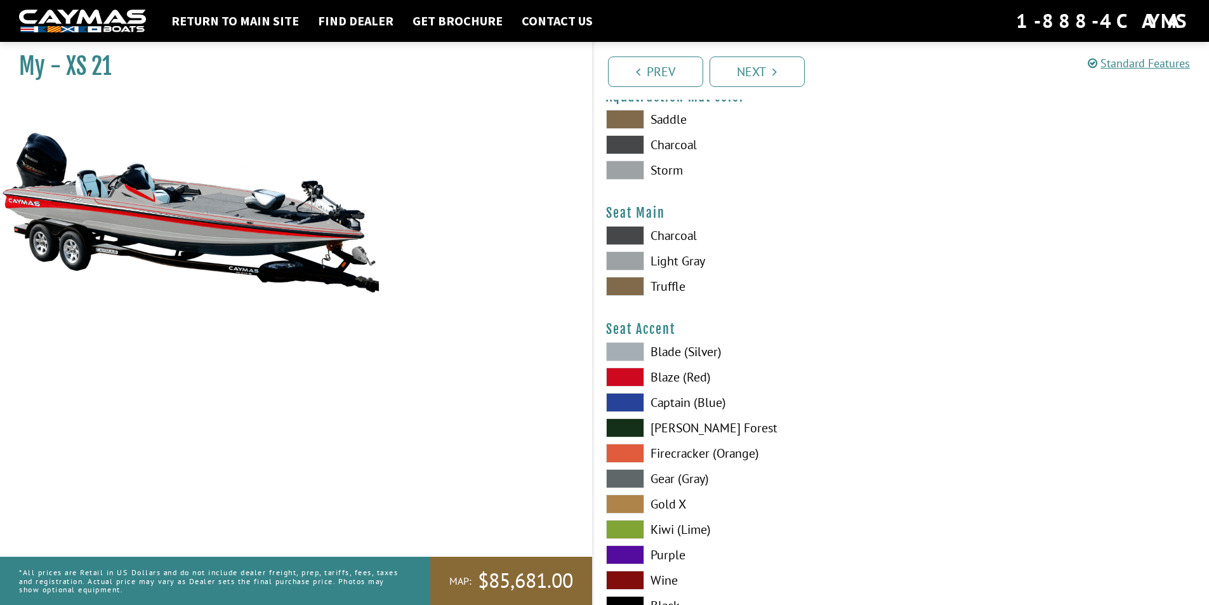
click at [681, 380] on label "Blaze (Red)" at bounding box center [747, 376] width 282 height 19
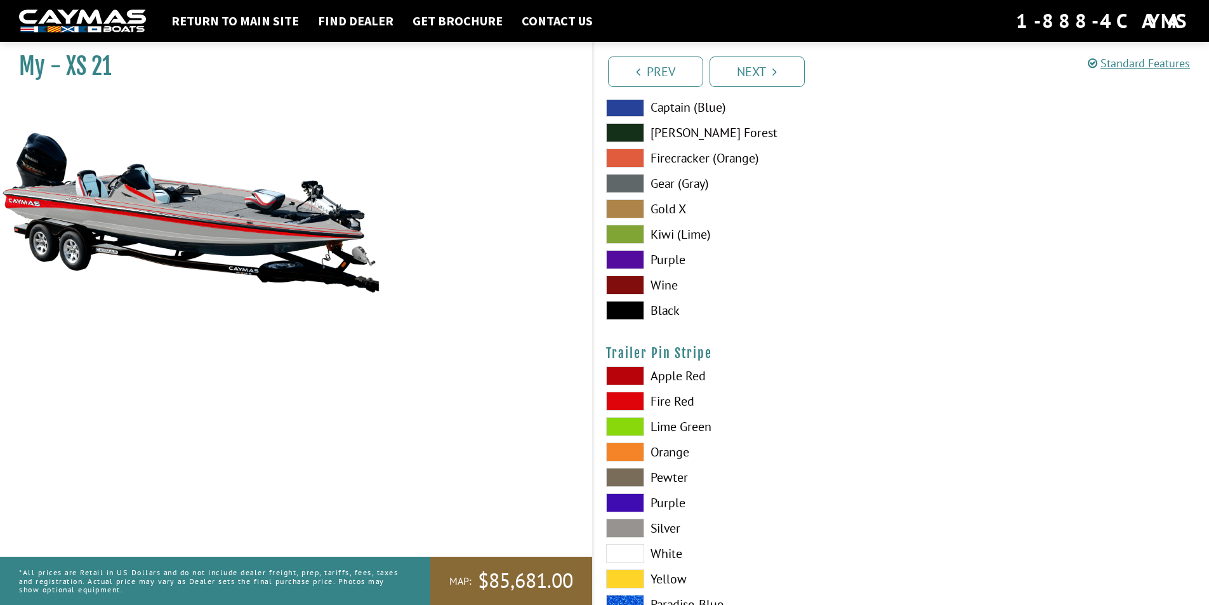
scroll to position [7158, 0]
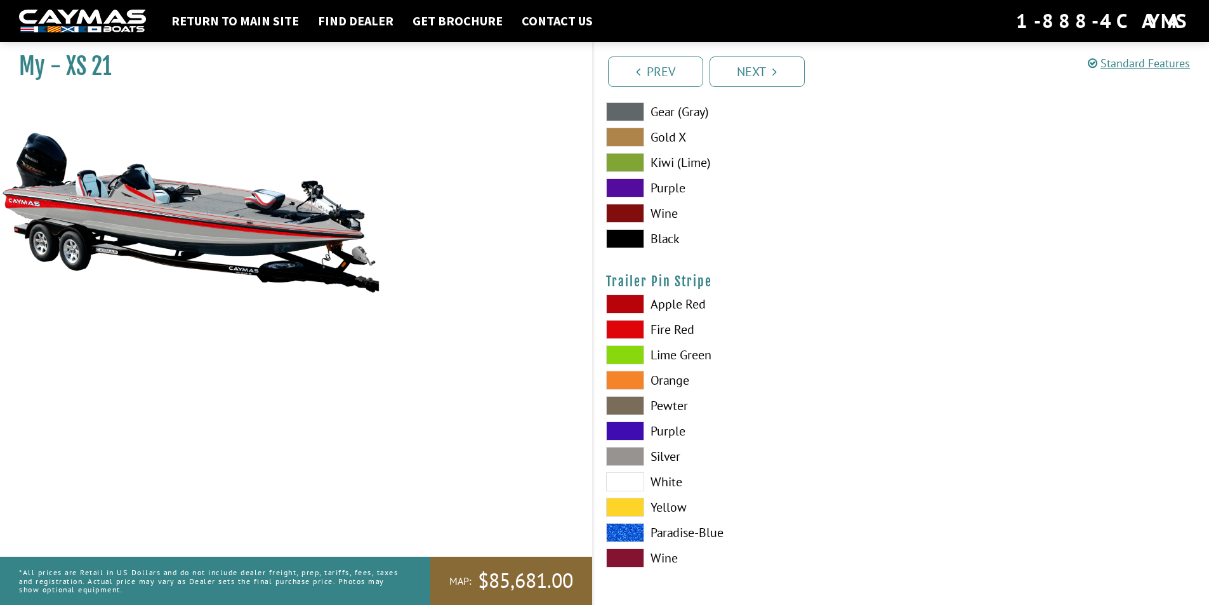
click at [689, 331] on label "Fire Red" at bounding box center [747, 329] width 282 height 19
click at [750, 79] on link "Next" at bounding box center [757, 71] width 95 height 30
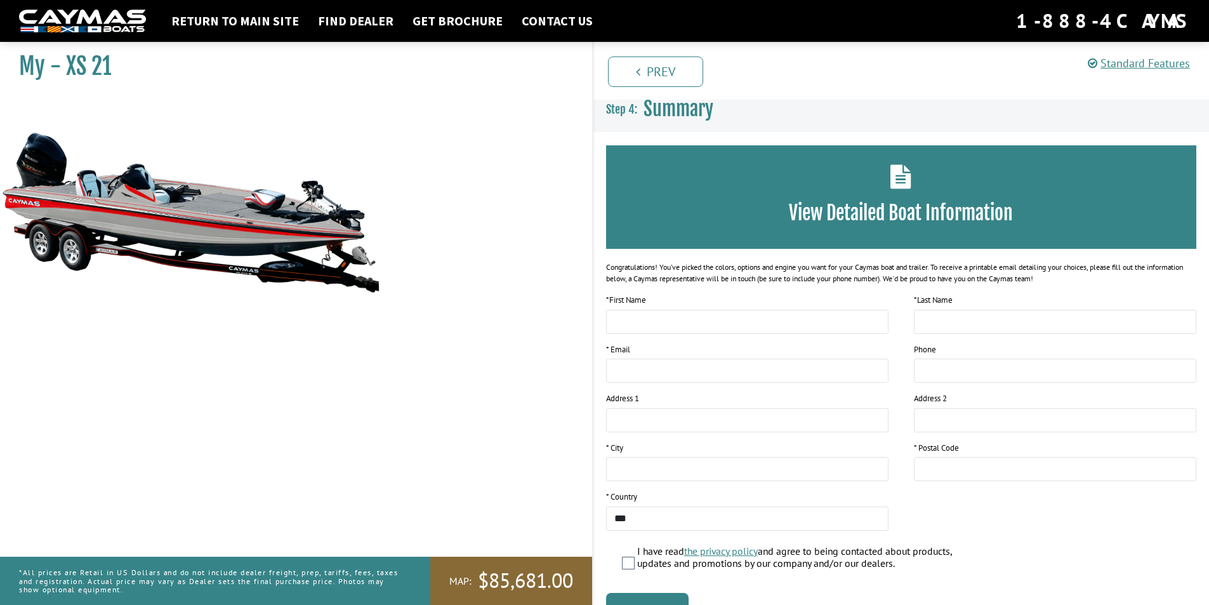
scroll to position [0, 0]
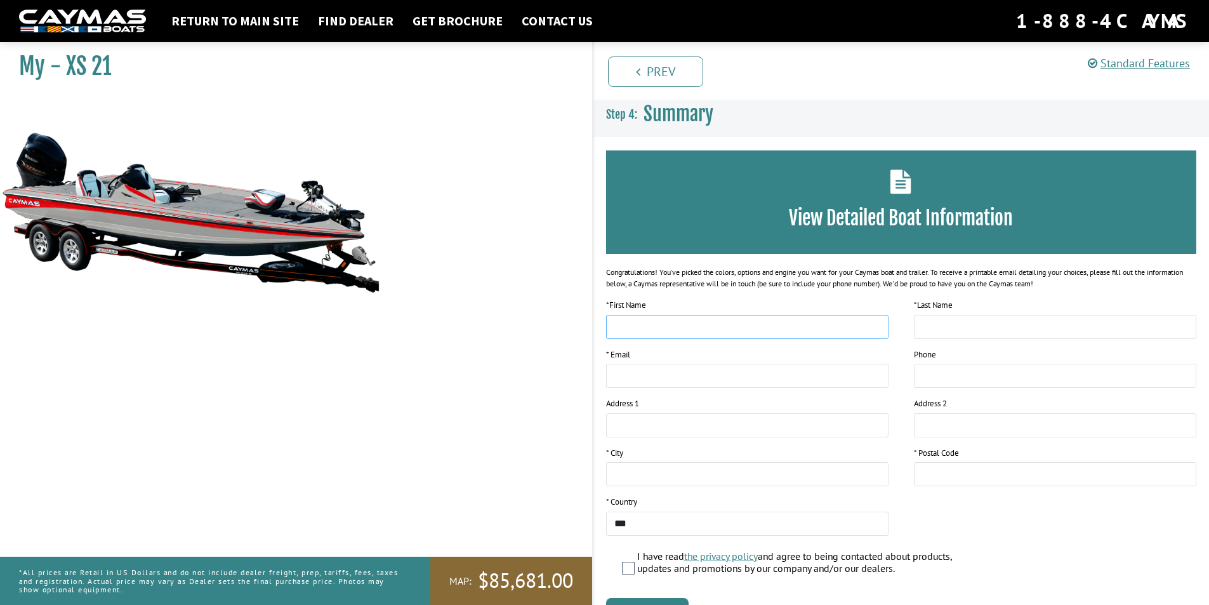
click at [624, 331] on input "text" at bounding box center [747, 327] width 282 height 24
type input "*****"
click at [953, 324] on input "text" at bounding box center [1055, 327] width 282 height 24
type input "**********"
drag, startPoint x: 646, startPoint y: 324, endPoint x: 553, endPoint y: 324, distance: 93.3
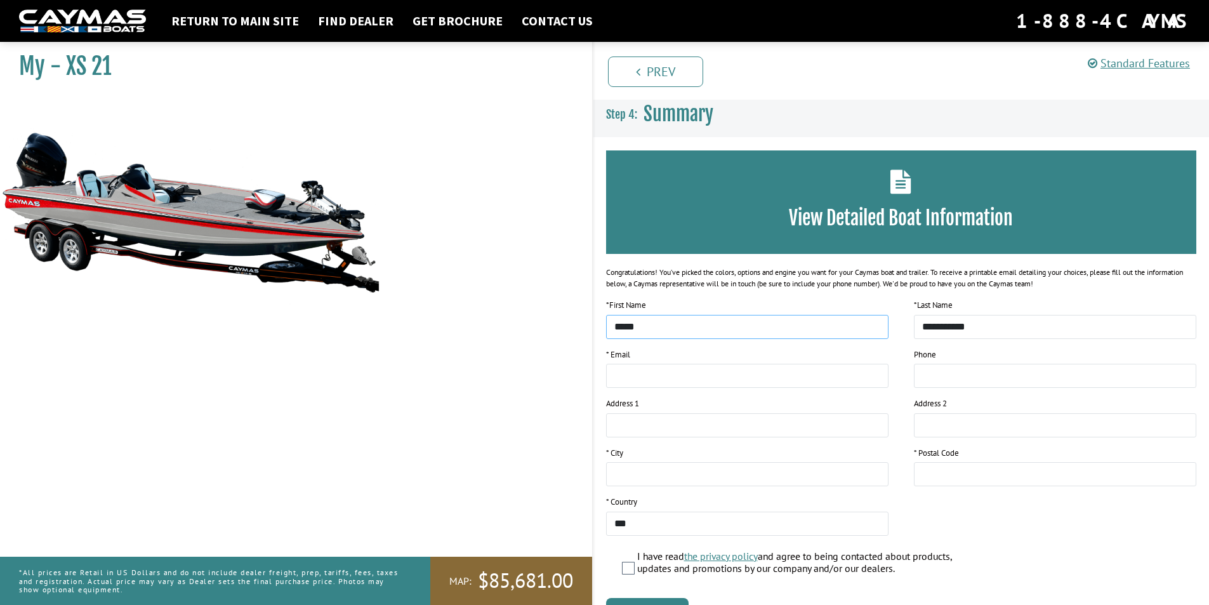
click at [553, 324] on div "My - XS 21 1." at bounding box center [604, 358] width 1234 height 645
type input "**********"
drag, startPoint x: 977, startPoint y: 329, endPoint x: 882, endPoint y: 326, distance: 95.3
click at [882, 326] on div "**********" at bounding box center [901, 422] width 616 height 246
type input "**********"
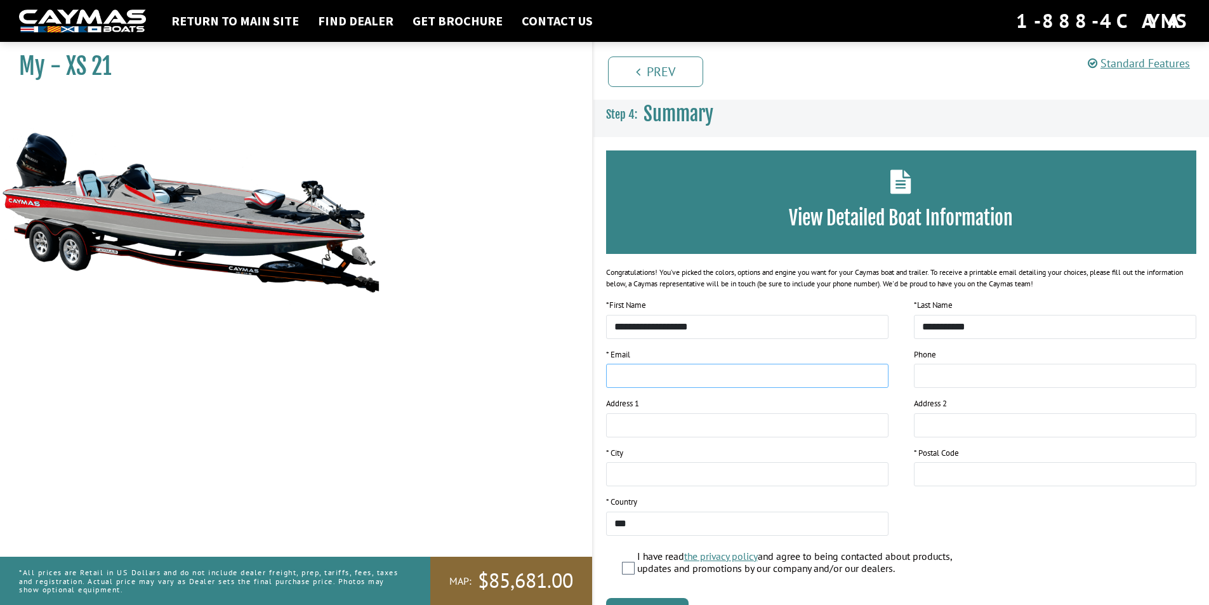
click at [663, 377] on input "email" at bounding box center [747, 376] width 282 height 24
type input "**********"
click at [929, 378] on input "tel" at bounding box center [1055, 376] width 282 height 24
type input "**********"
click at [661, 428] on input "text" at bounding box center [747, 425] width 282 height 24
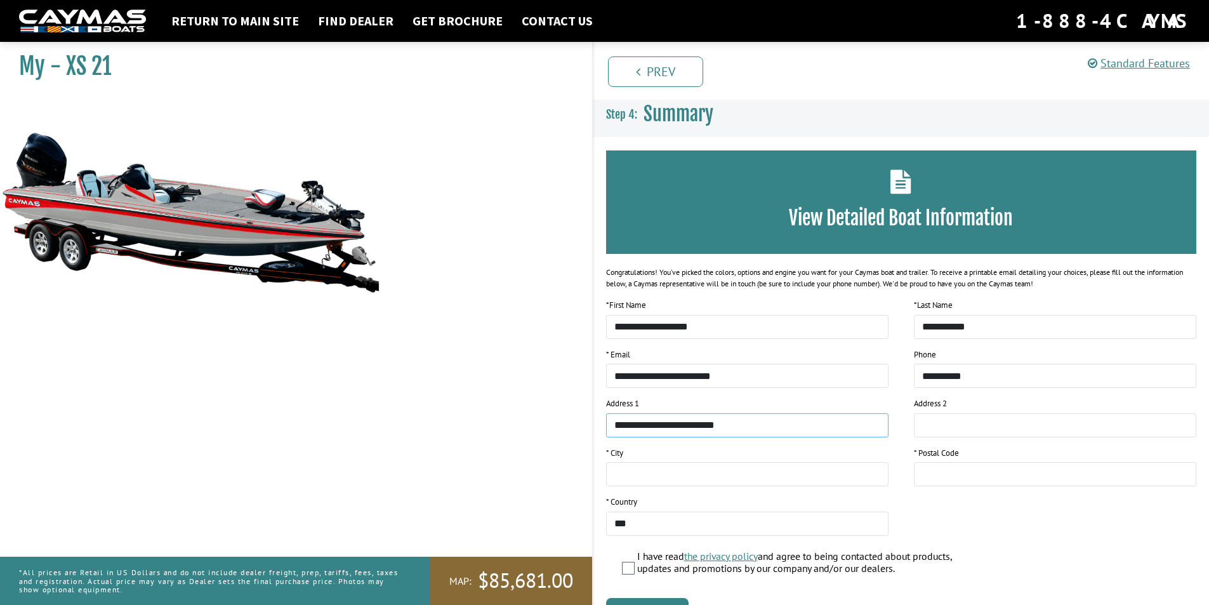
type input "**********"
click at [644, 468] on input "text" at bounding box center [747, 474] width 282 height 24
type input "********"
click at [954, 468] on input "text" at bounding box center [1055, 474] width 282 height 24
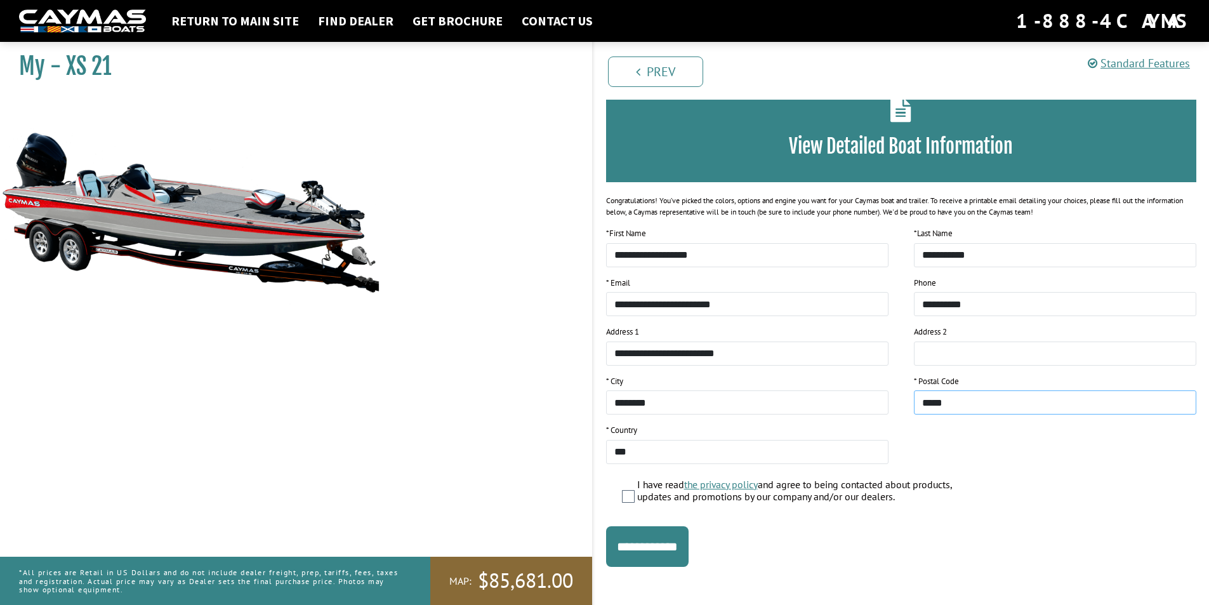
scroll to position [77, 0]
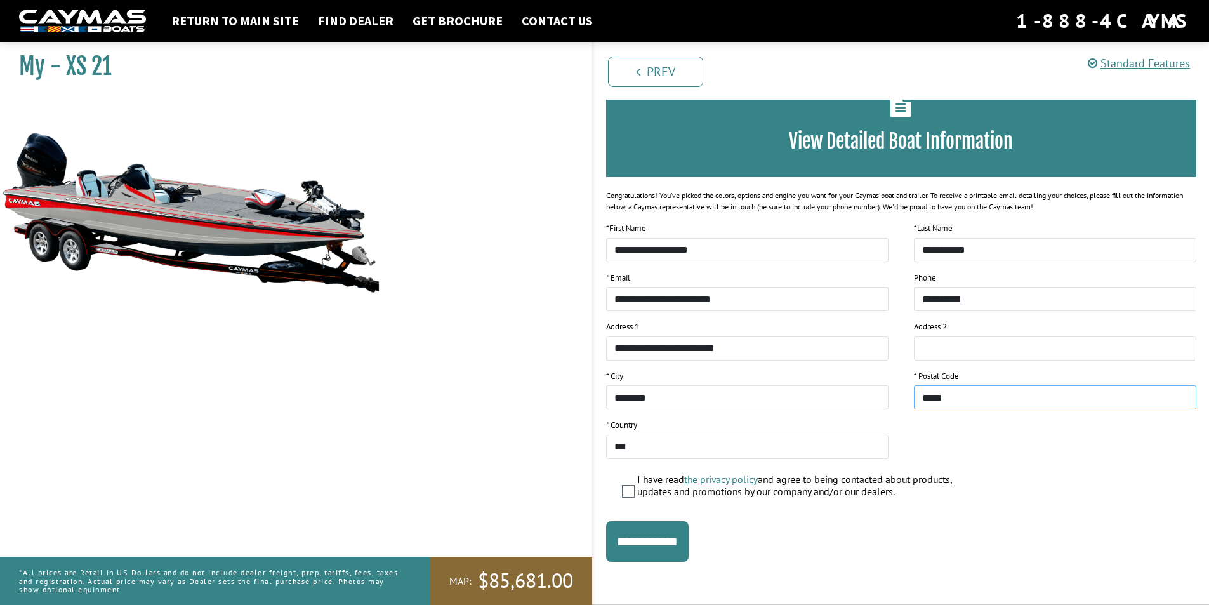
type input "*****"
click at [658, 468] on input "**********" at bounding box center [647, 541] width 83 height 41
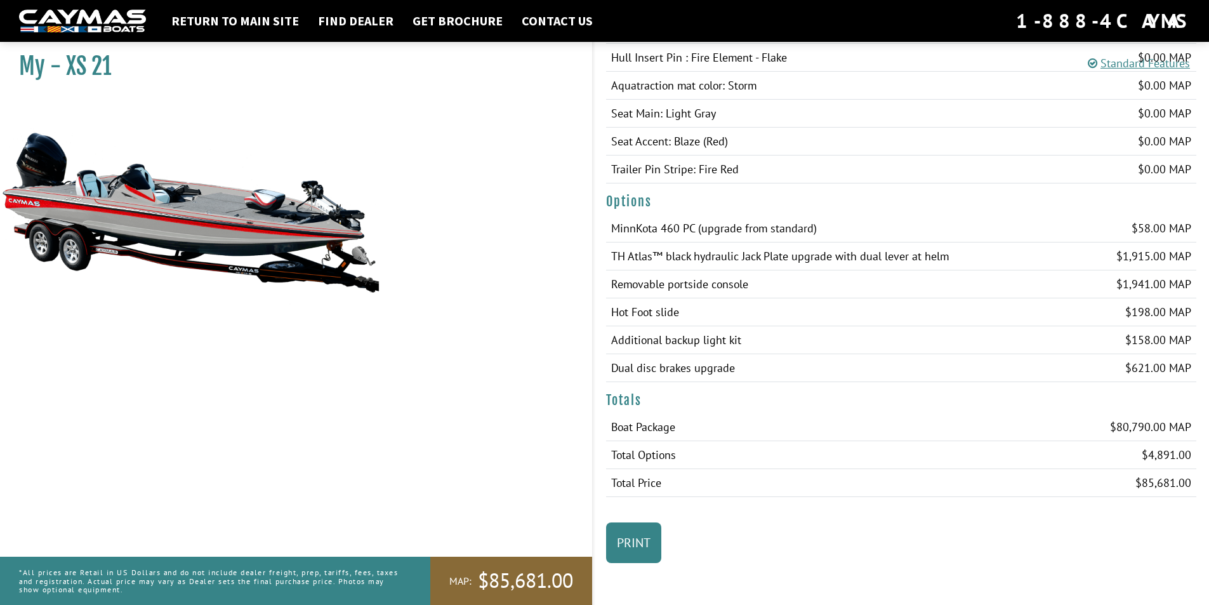
scroll to position [777, 0]
click at [630, 468] on link "Print" at bounding box center [633, 541] width 55 height 41
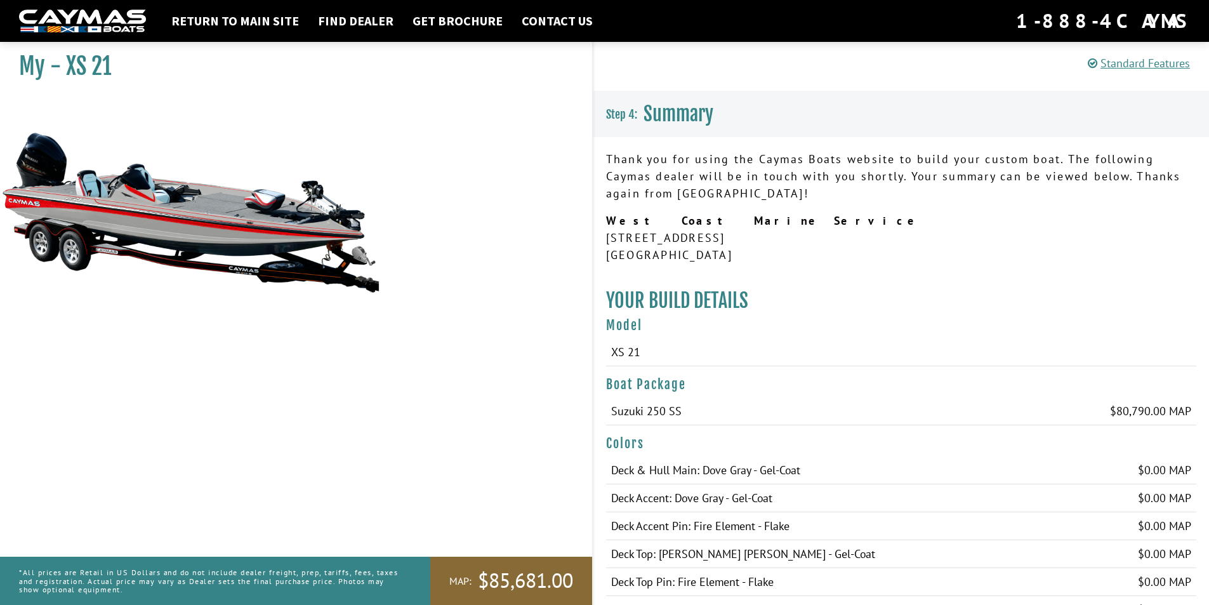
click at [126, 335] on div "My - XS 21" at bounding box center [289, 338] width 605 height 605
